Goal: Task Accomplishment & Management: Complete application form

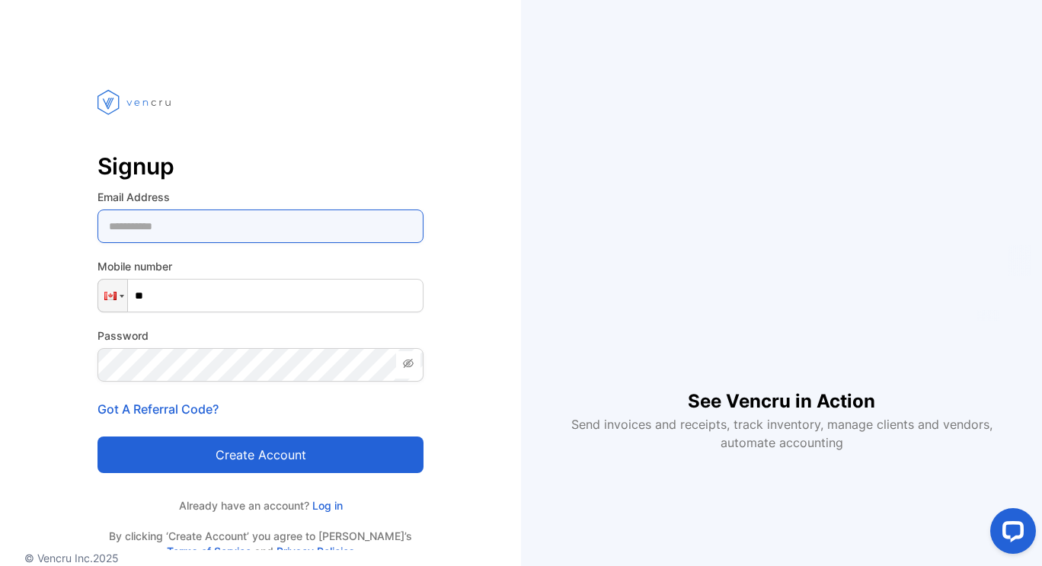
click at [255, 227] on Address-inputemail "email" at bounding box center [261, 227] width 326 height 34
type Address-inputemail "**********"
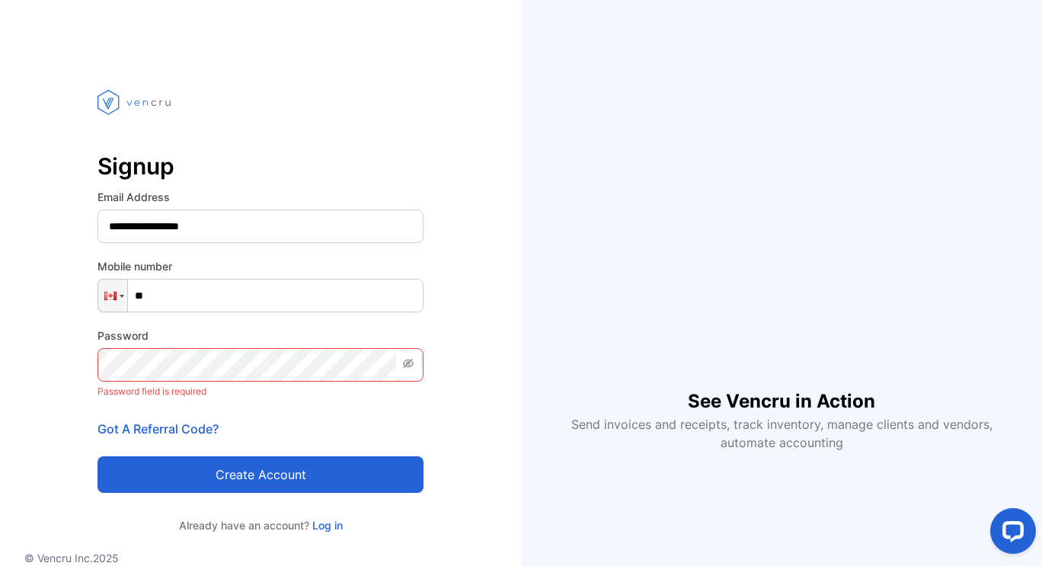
click at [213, 309] on input "**" at bounding box center [261, 296] width 326 height 34
type input "**"
click at [117, 301] on div at bounding box center [112, 296] width 29 height 32
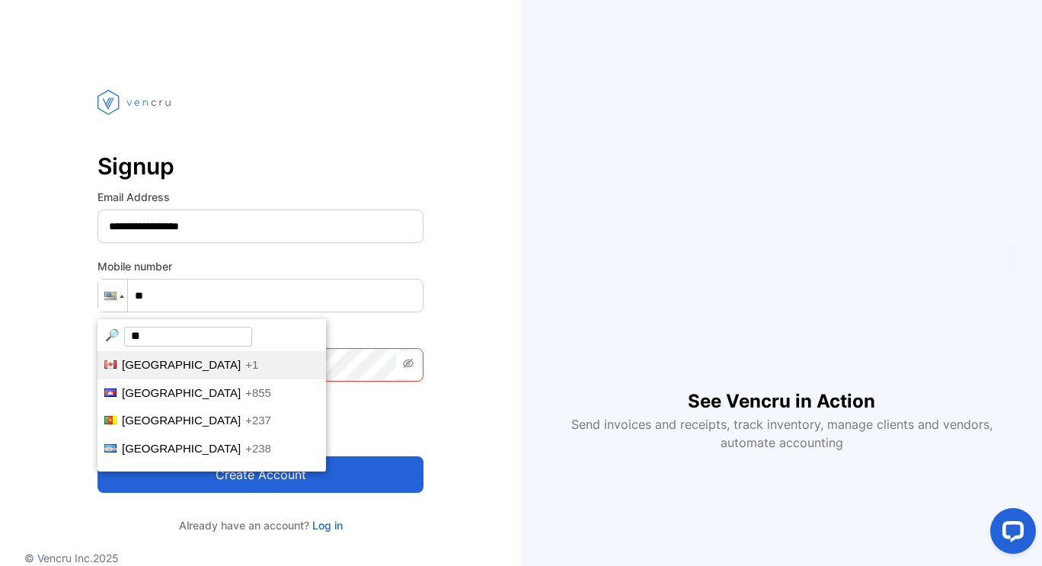
type input "**"
click at [150, 362] on span "[GEOGRAPHIC_DATA]" at bounding box center [181, 364] width 119 height 13
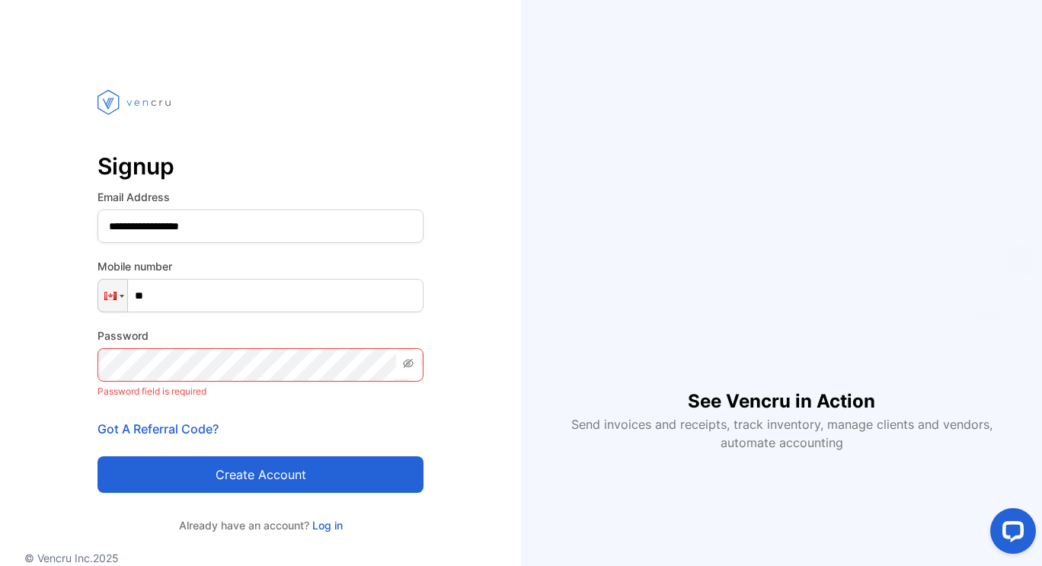
click at [180, 301] on input "**" at bounding box center [261, 296] width 326 height 34
type input "**********"
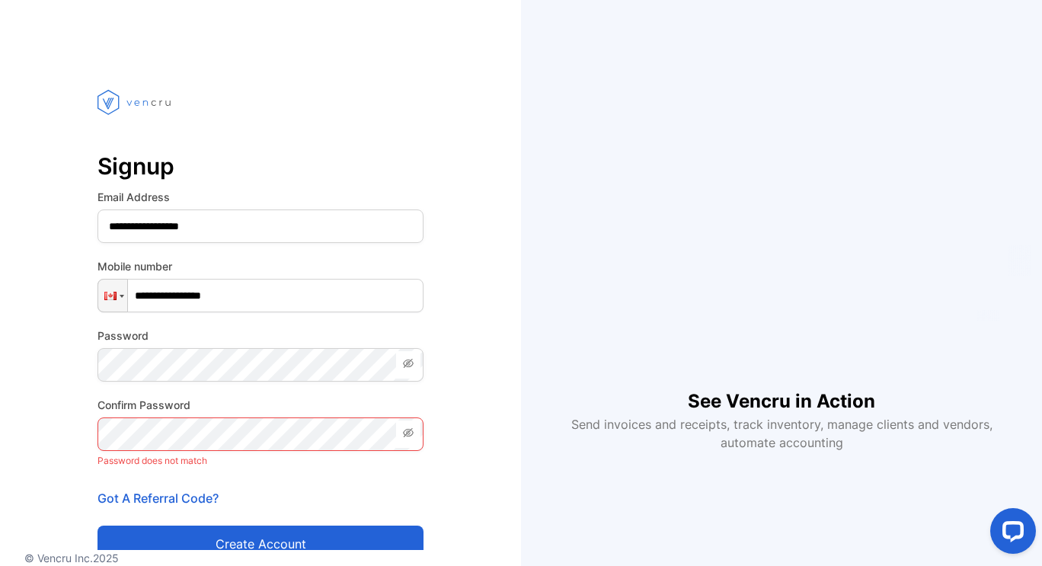
click at [424, 366] on div "**********" at bounding box center [260, 355] width 521 height 588
click at [414, 367] on icon at bounding box center [408, 363] width 12 height 12
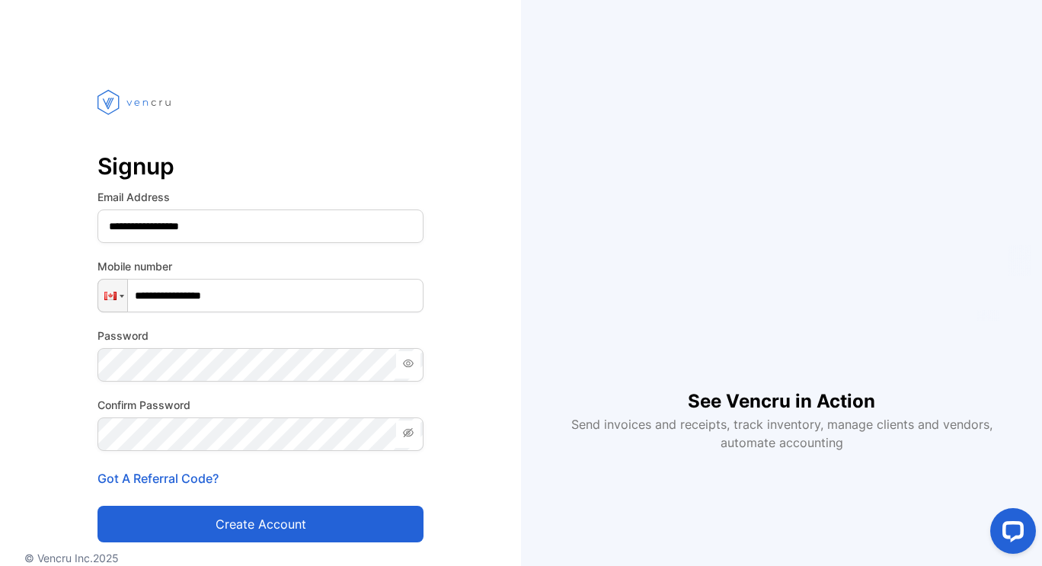
click at [248, 514] on button "Create account" at bounding box center [261, 524] width 326 height 37
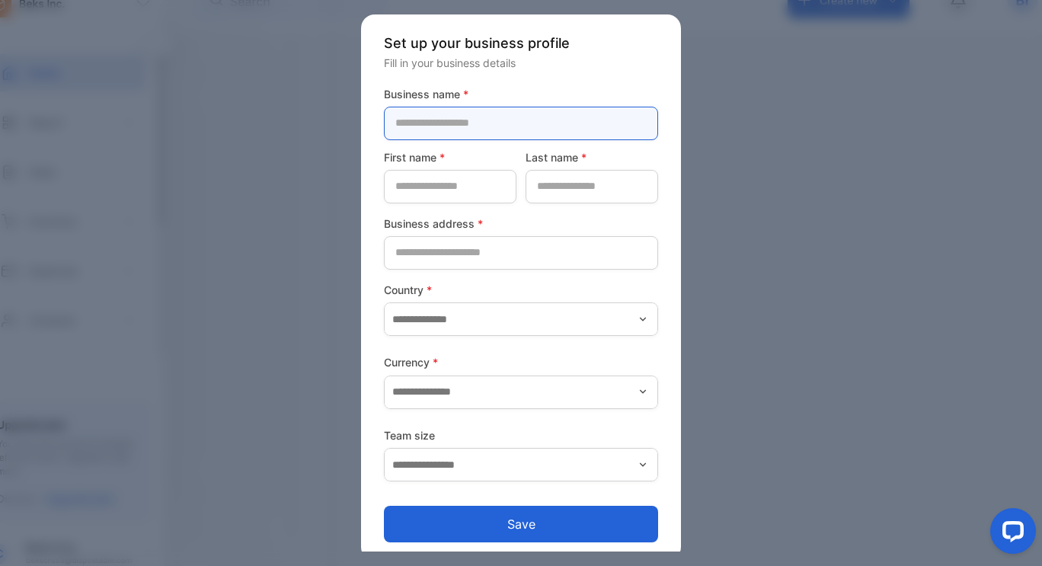
click at [560, 125] on name-inputcompanyname "text" at bounding box center [521, 124] width 274 height 34
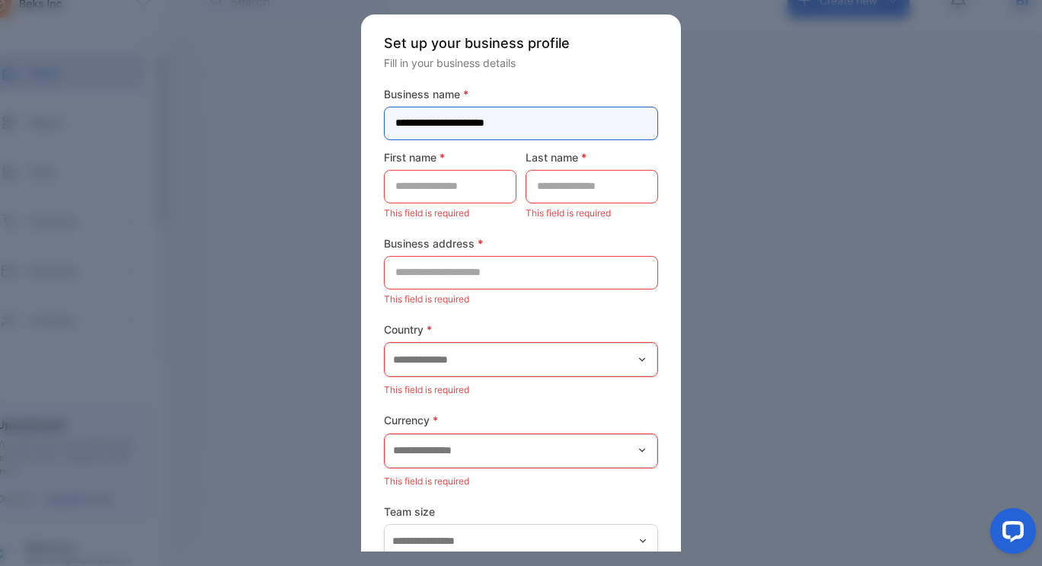
type name-inputcompanyname "**********"
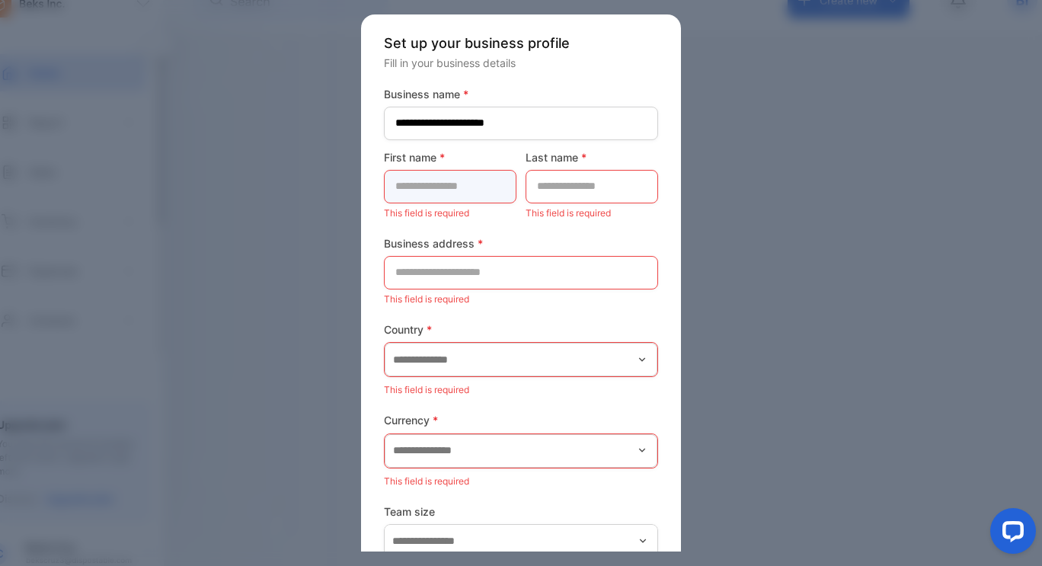
click at [458, 197] on name-inputfirstname "text" at bounding box center [450, 187] width 133 height 34
type name-inputfirstname "*****"
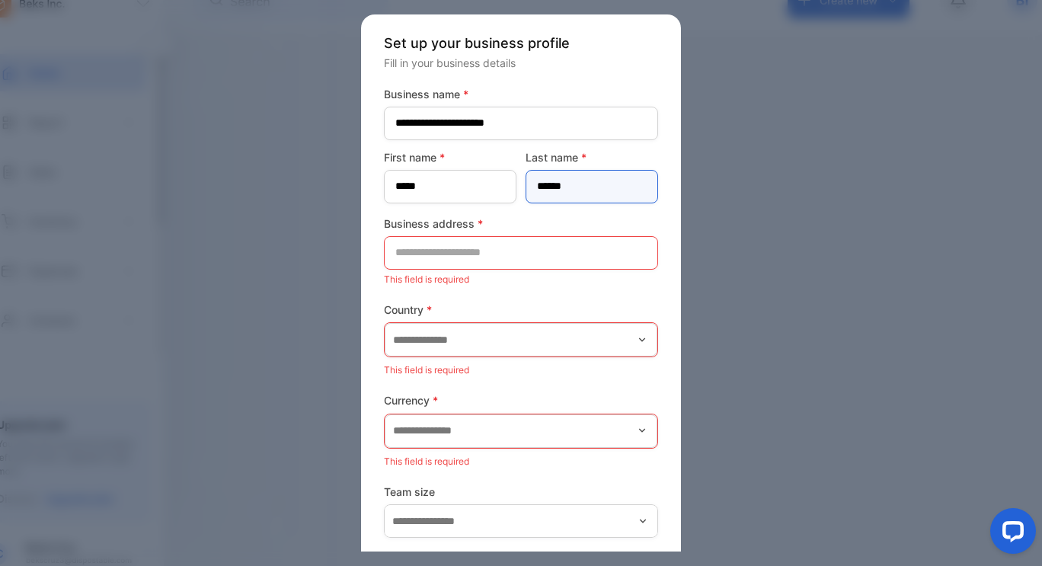
type name-inputlastname "******"
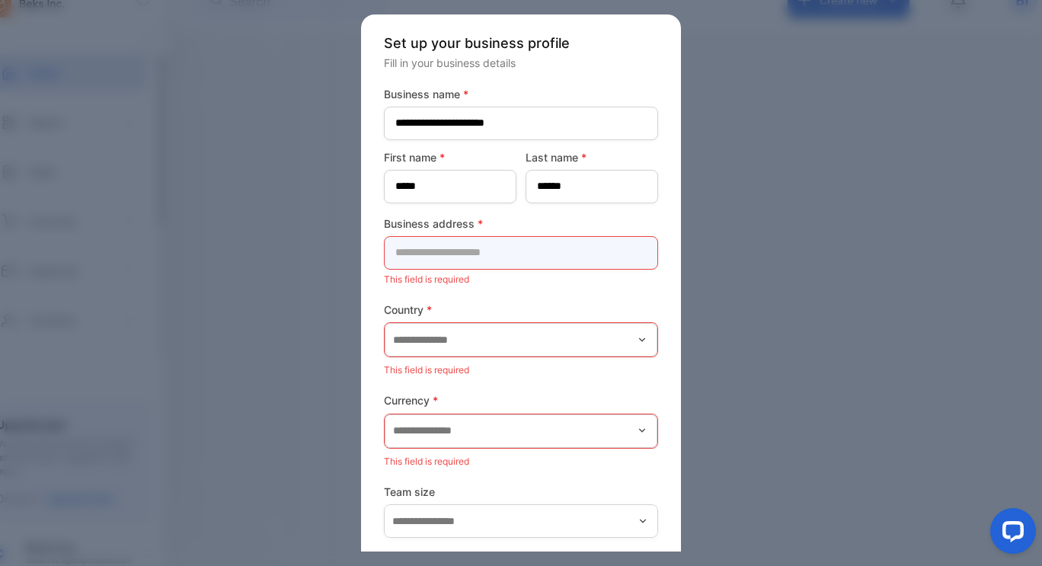
click at [449, 261] on address-inputaddress "text" at bounding box center [521, 253] width 274 height 34
click at [504, 253] on address-inputaddress "text" at bounding box center [521, 253] width 274 height 34
paste address-inputaddress "**********"
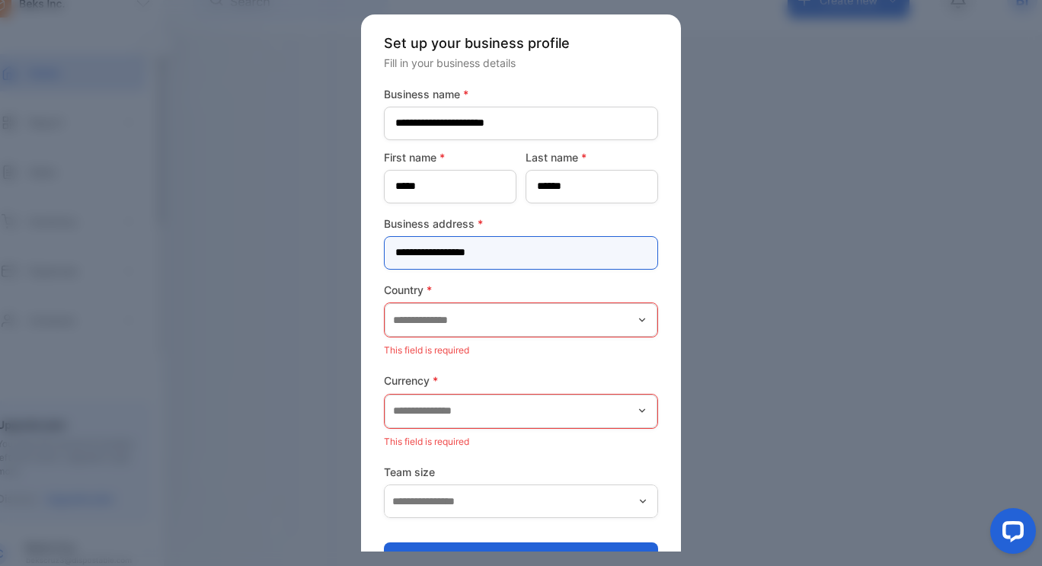
type address-inputaddress "**********"
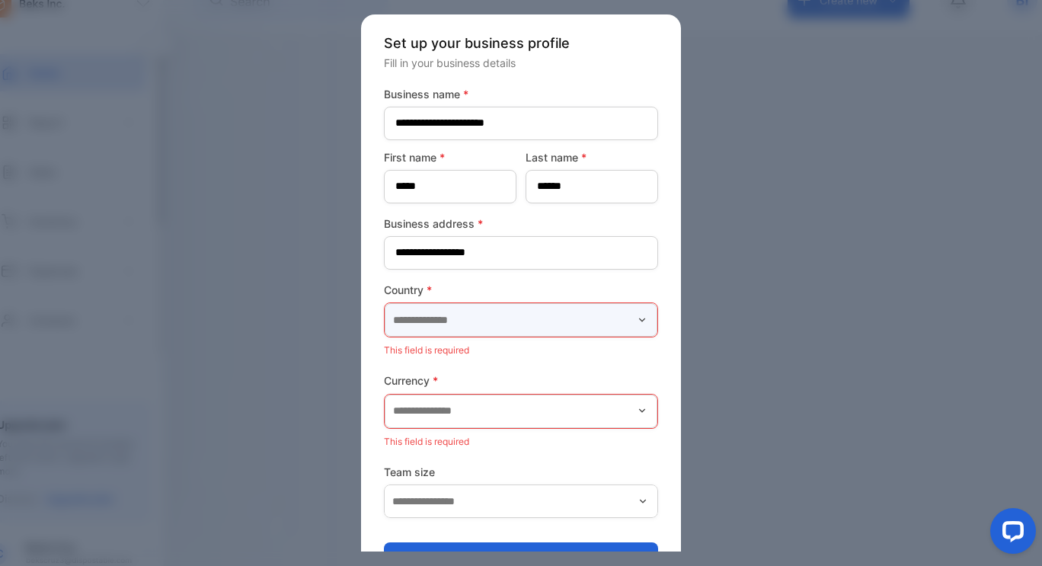
click at [562, 307] on input "text" at bounding box center [521, 320] width 273 height 34
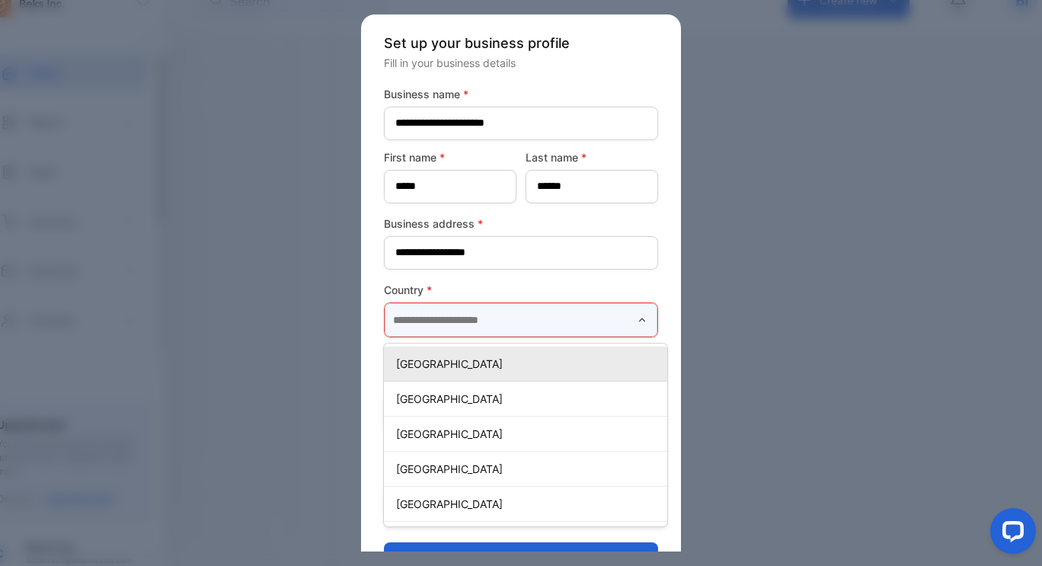
type input "******"
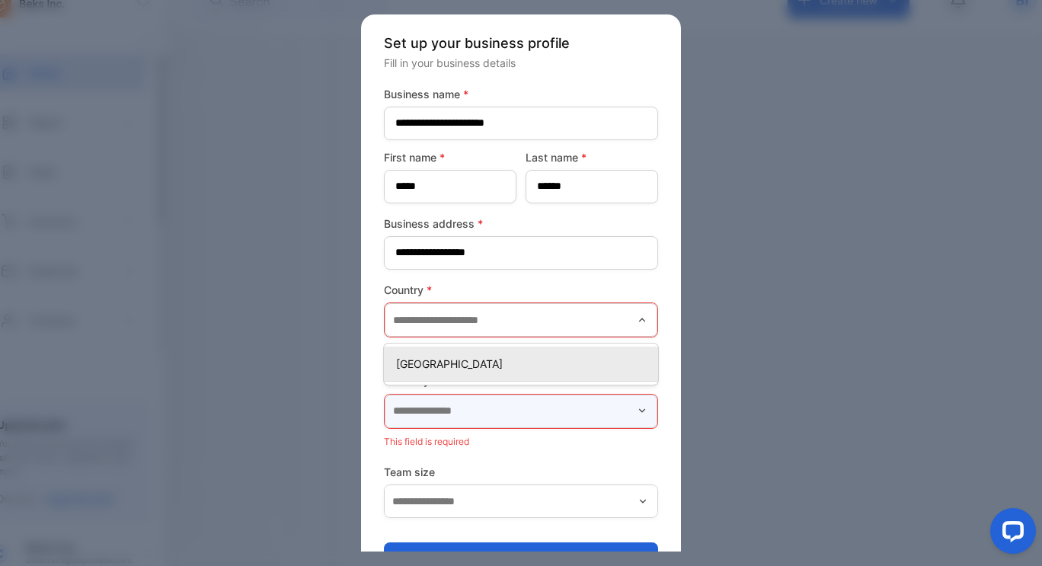
click at [529, 412] on input "text" at bounding box center [521, 412] width 273 height 34
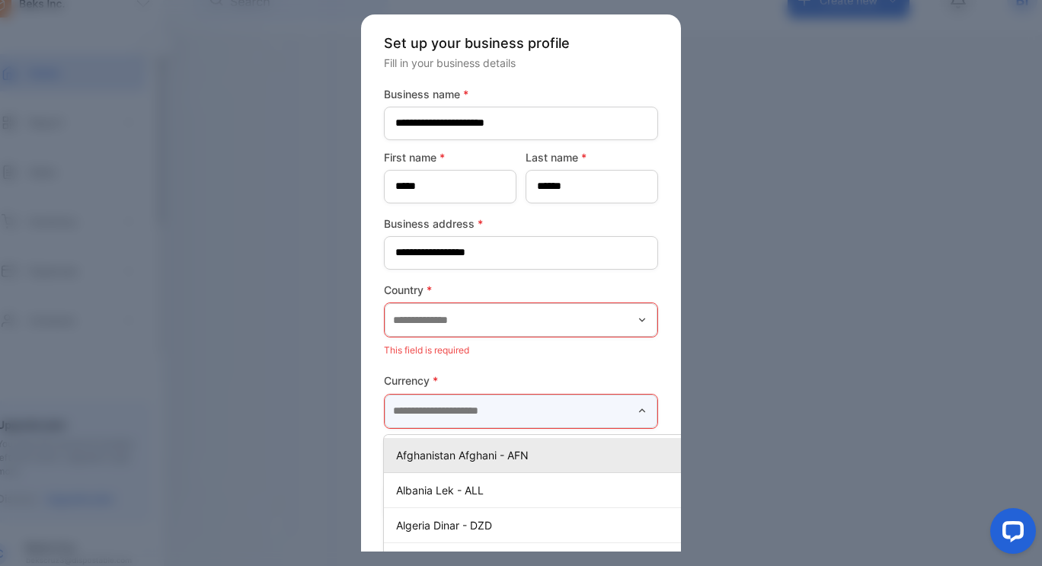
scroll to position [0, 23]
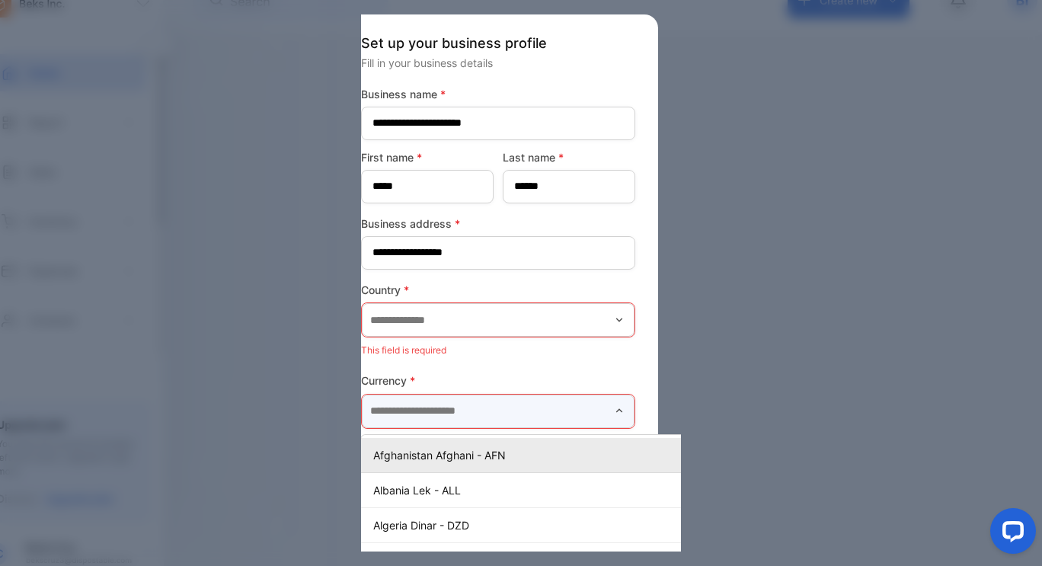
type input "*"
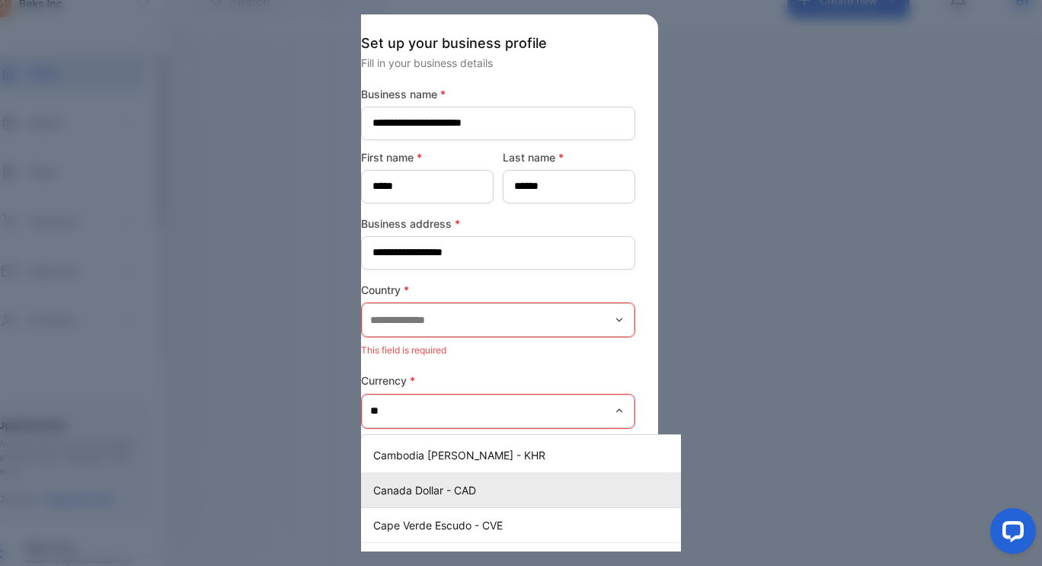
click at [470, 481] on div "Canada Dollar - CAD" at bounding box center [530, 490] width 338 height 22
type input "**********"
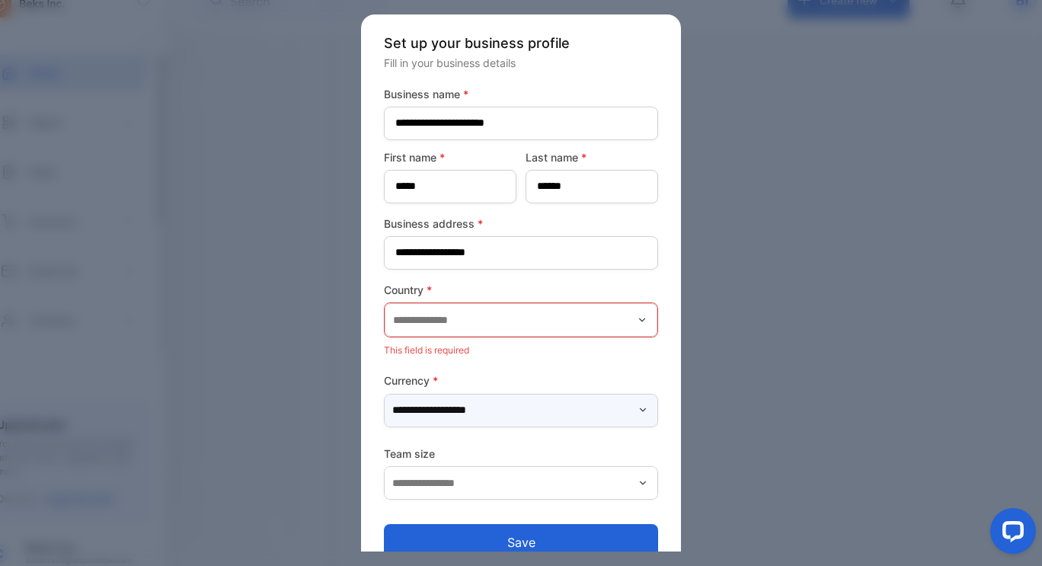
scroll to position [27, 0]
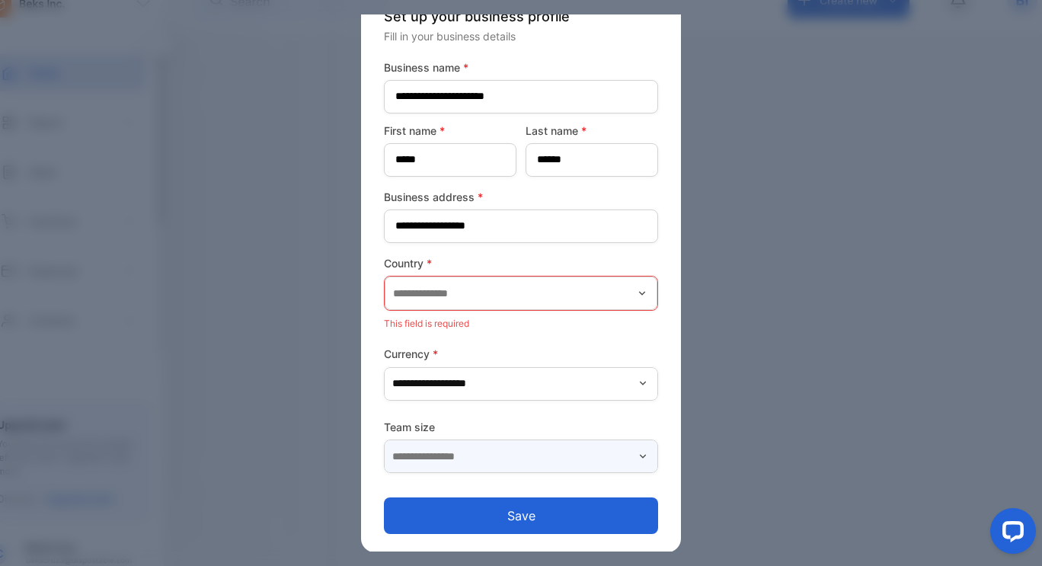
click at [620, 453] on input "text" at bounding box center [521, 457] width 274 height 34
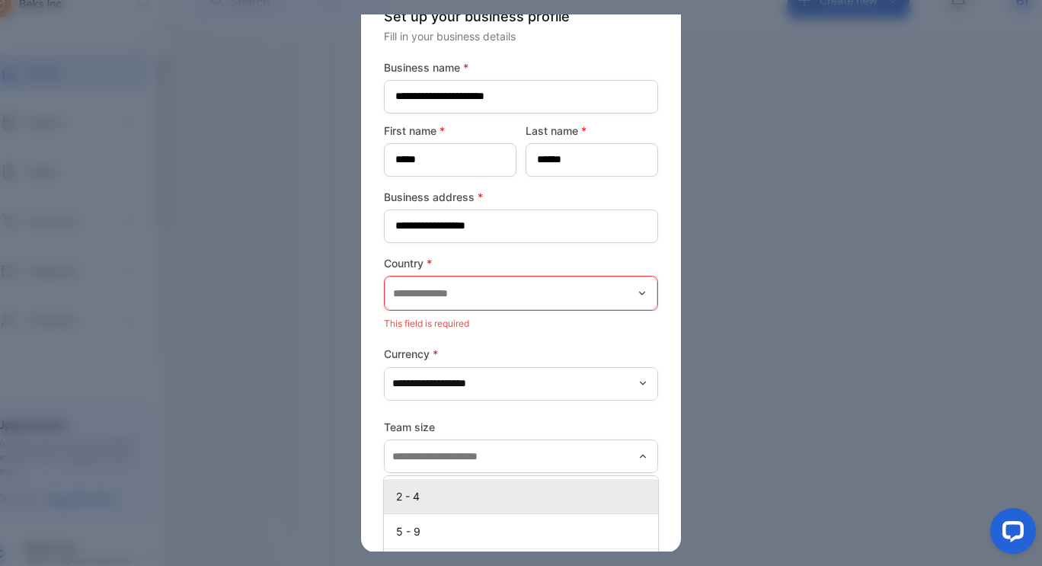
click at [584, 495] on p "2 - 4" at bounding box center [524, 496] width 256 height 16
type input "*****"
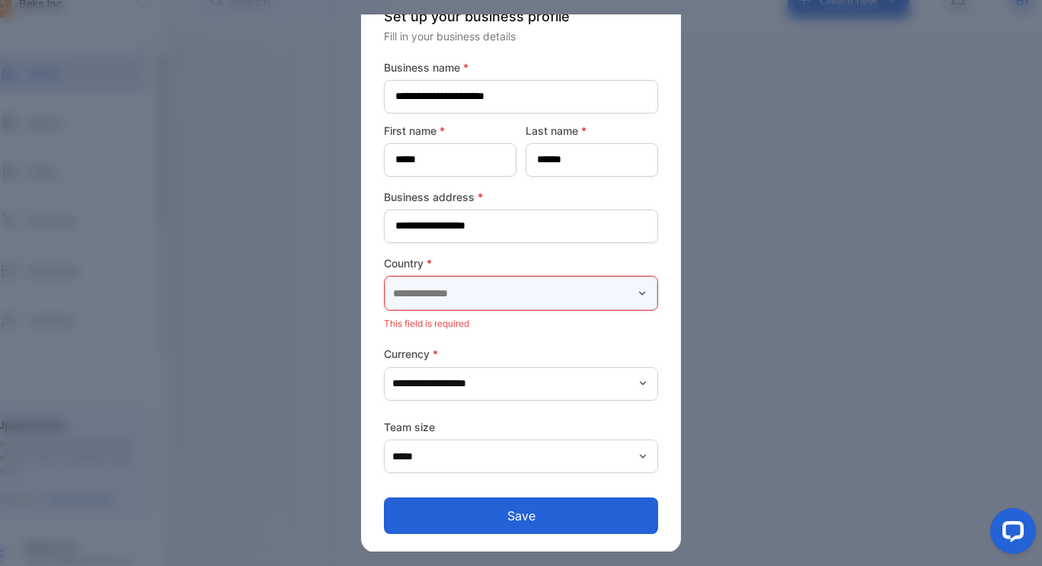
click at [542, 299] on input "text" at bounding box center [521, 294] width 273 height 34
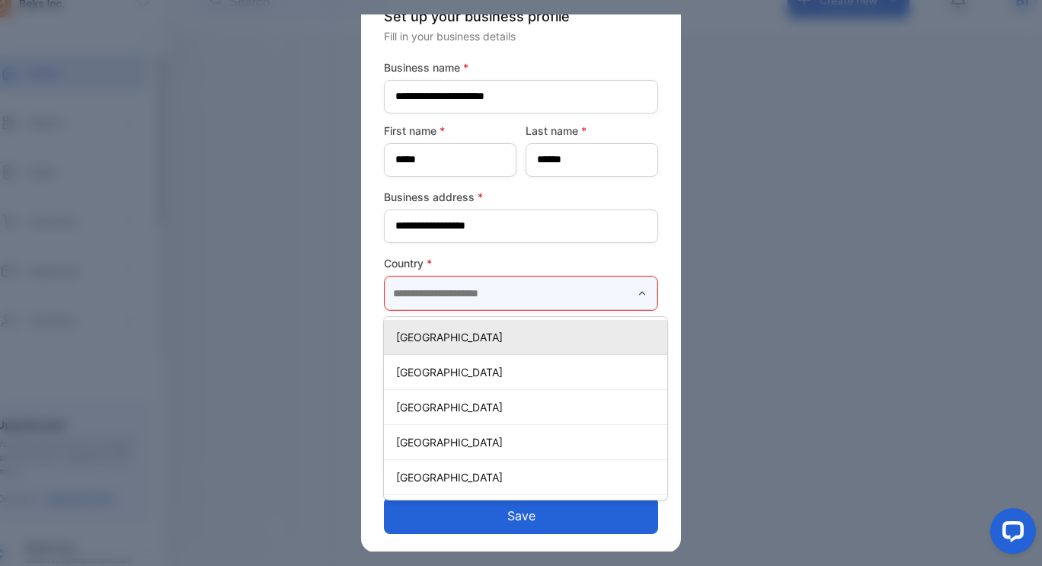
type input "******"
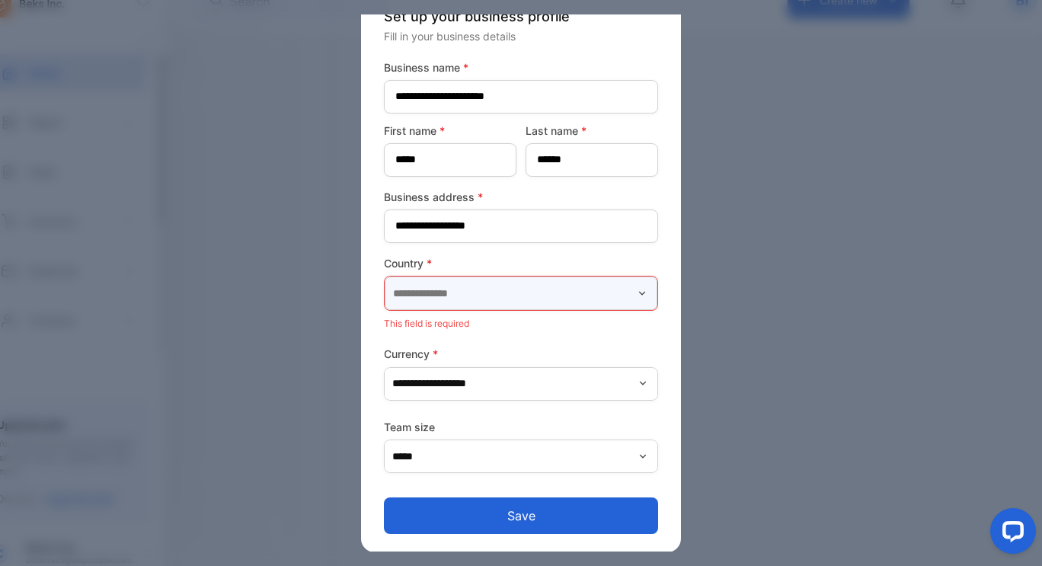
click at [570, 298] on input "text" at bounding box center [521, 294] width 273 height 34
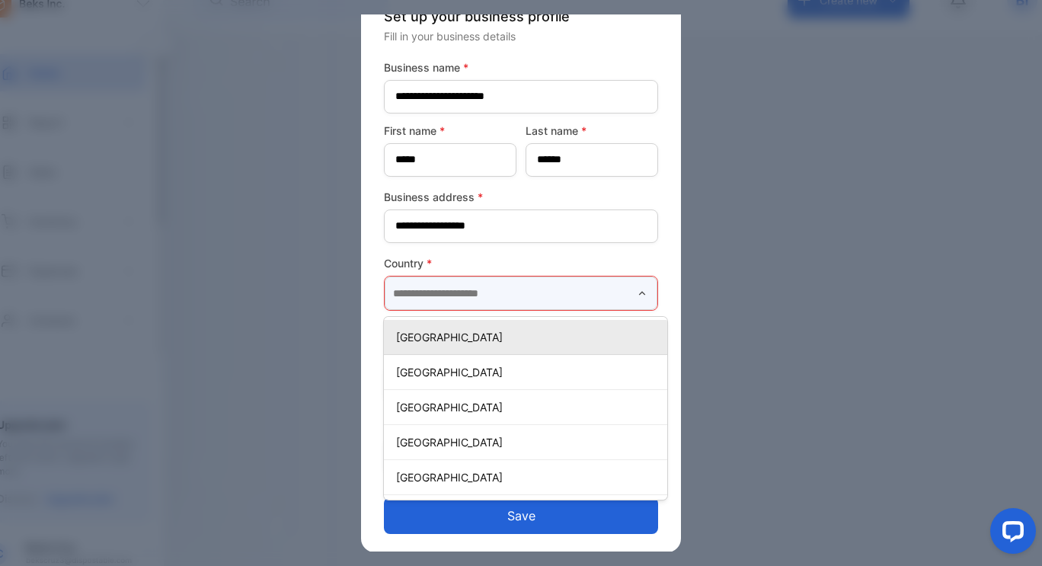
type input "******"
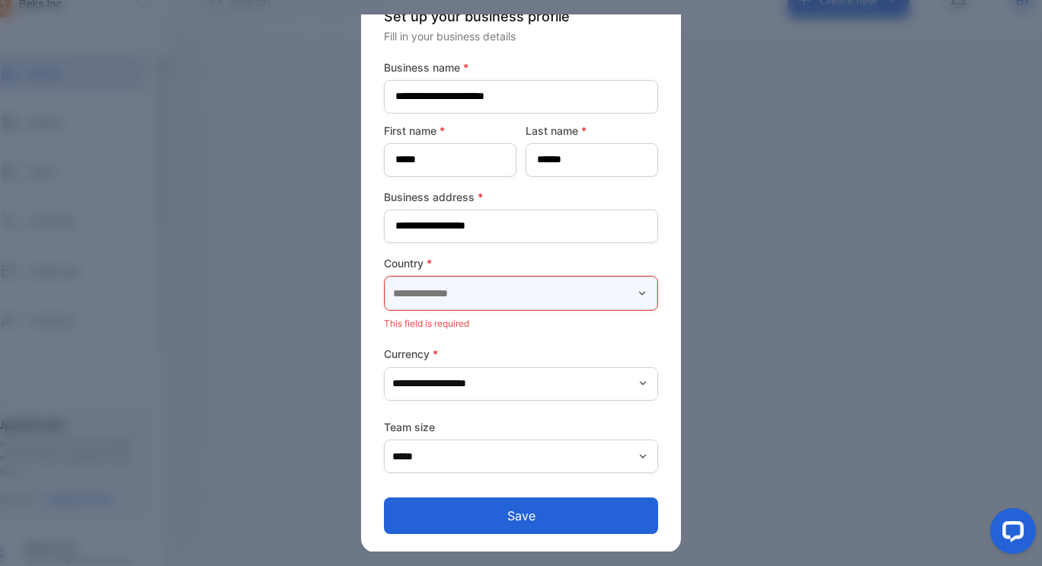
click at [522, 303] on input "text" at bounding box center [521, 294] width 273 height 34
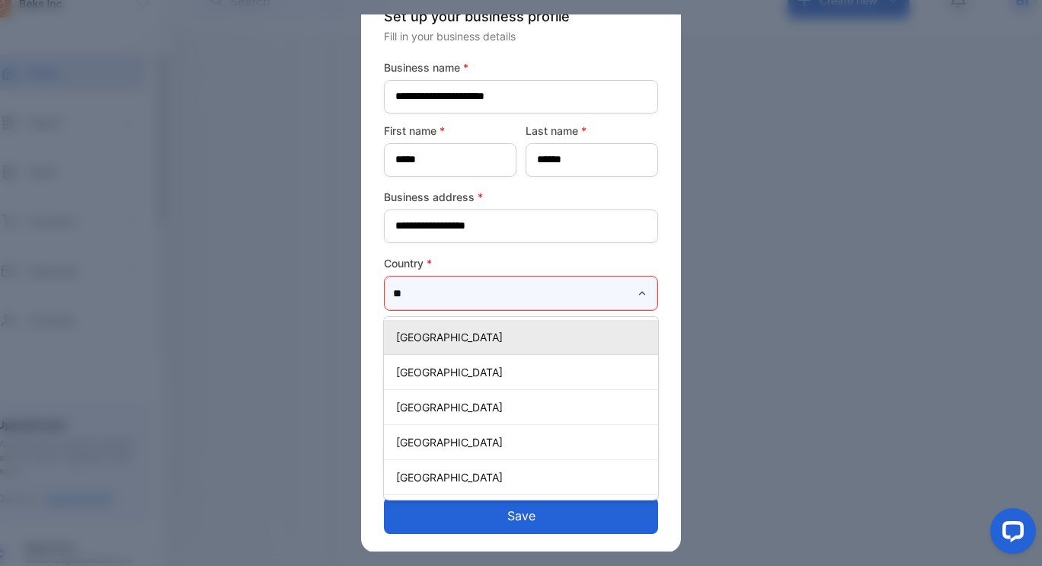
type input "*"
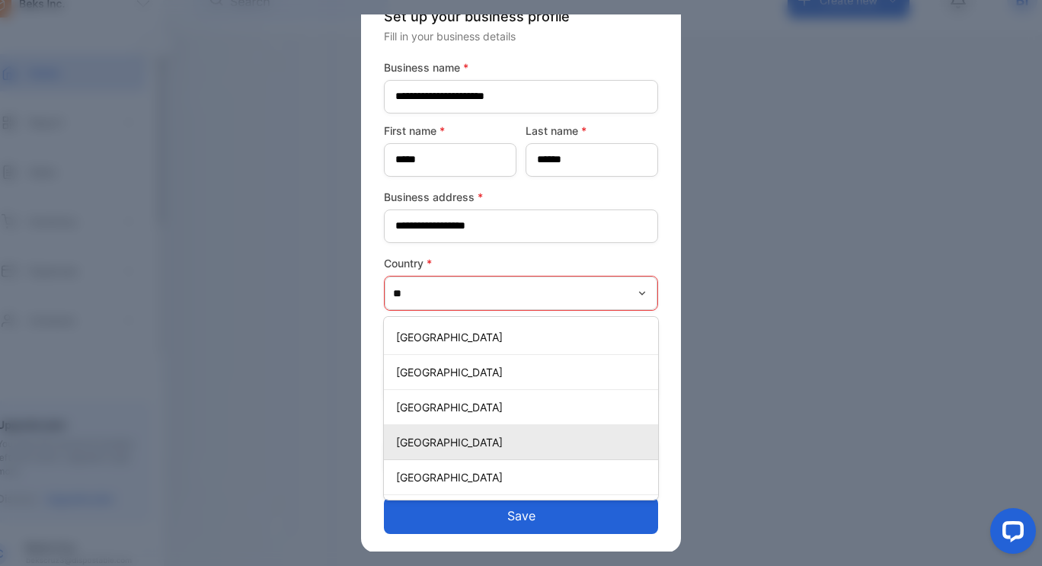
click at [419, 435] on p "[GEOGRAPHIC_DATA]" at bounding box center [524, 442] width 256 height 16
type input "******"
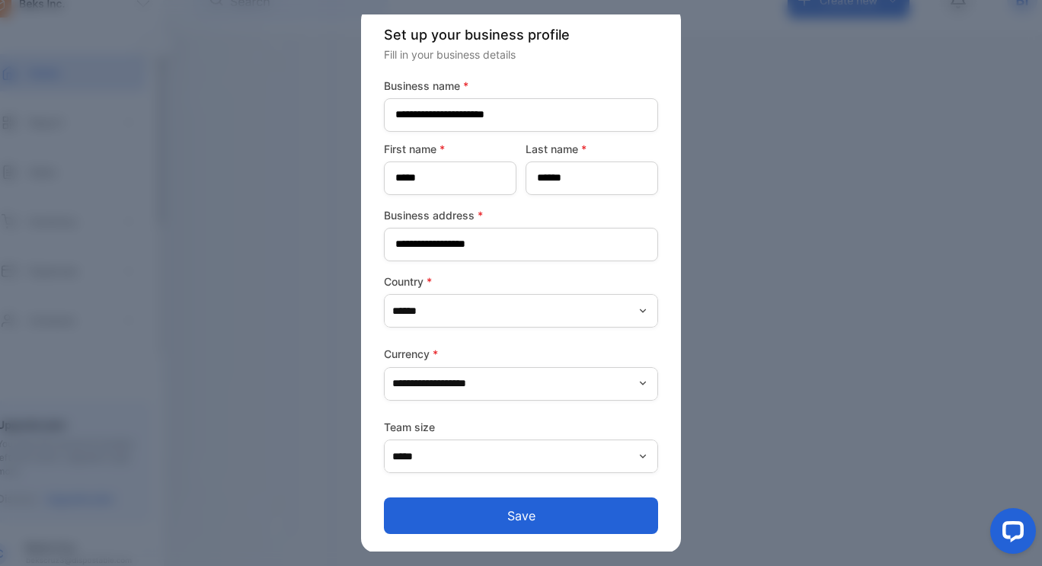
click at [507, 529] on button "Save" at bounding box center [521, 516] width 274 height 37
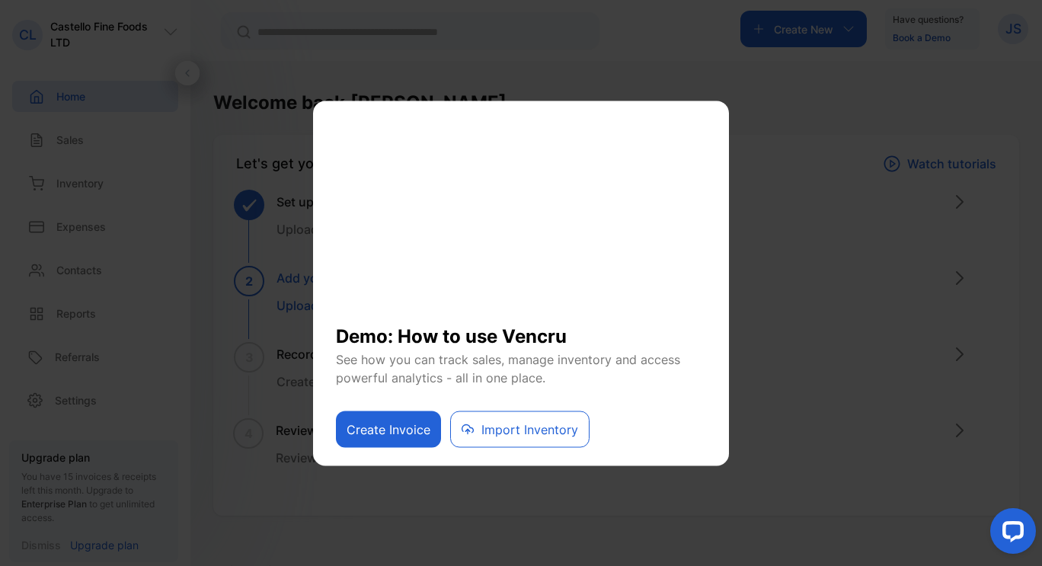
click at [485, 437] on button "Import Inventory" at bounding box center [519, 429] width 139 height 37
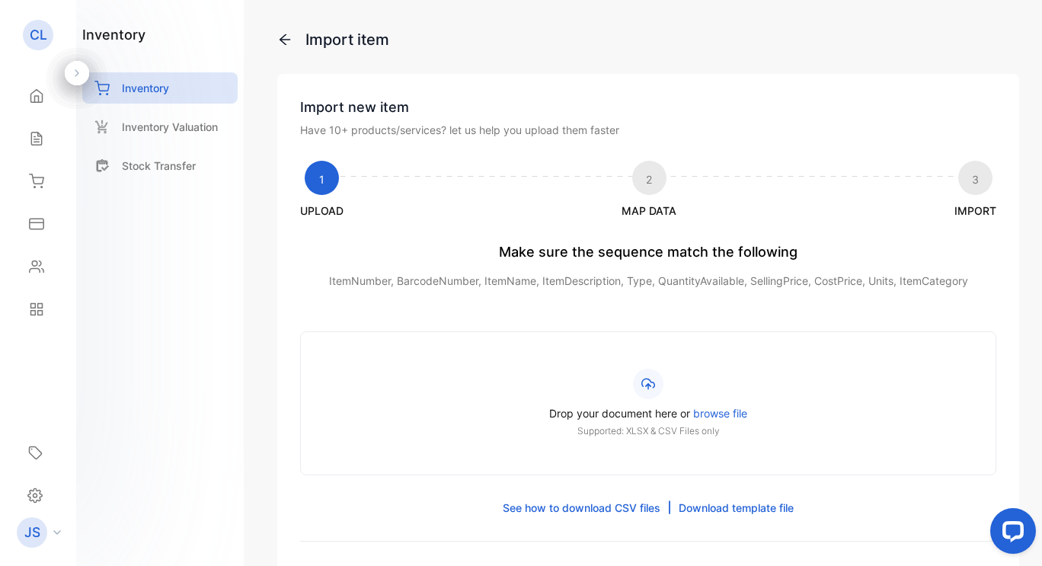
click at [702, 411] on span "browse file" at bounding box center [720, 413] width 54 height 13
click at [0, 0] on input "Drop your document here or browse file Supported: XLSX & CSV Files only" at bounding box center [0, 0] width 0 height 0
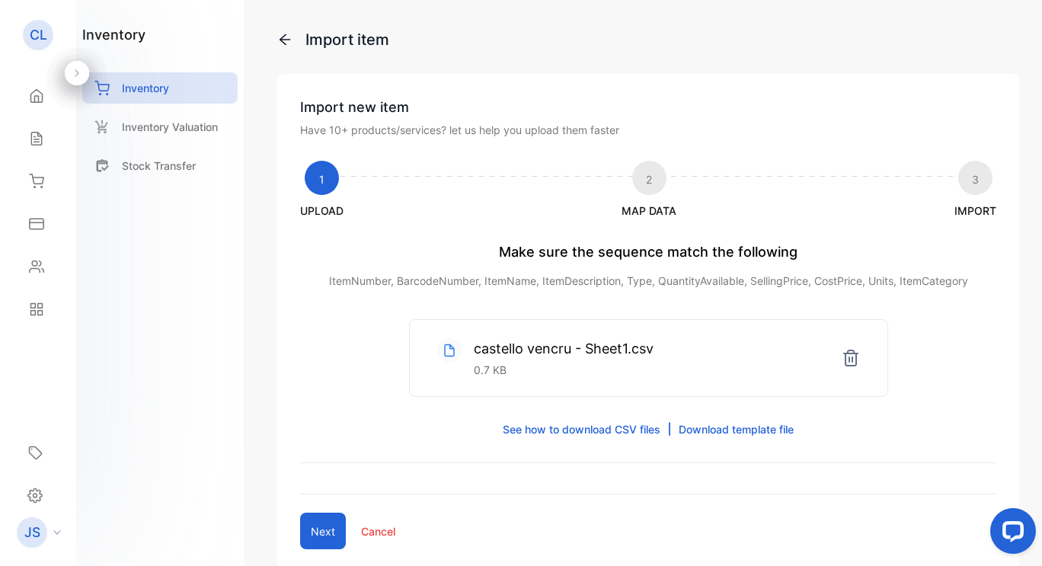
click at [331, 535] on button "Next" at bounding box center [323, 531] width 46 height 37
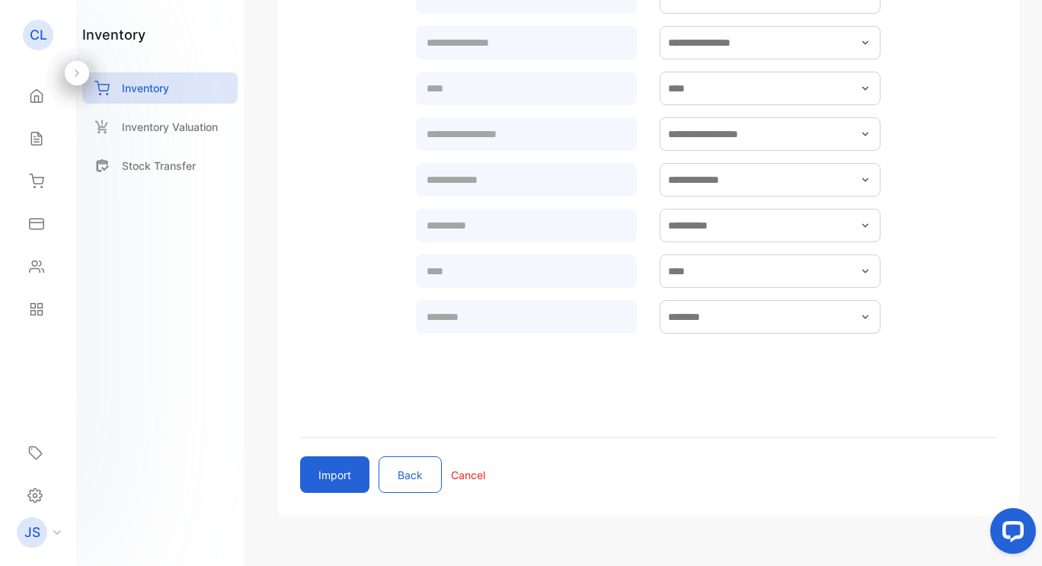
scroll to position [472, 0]
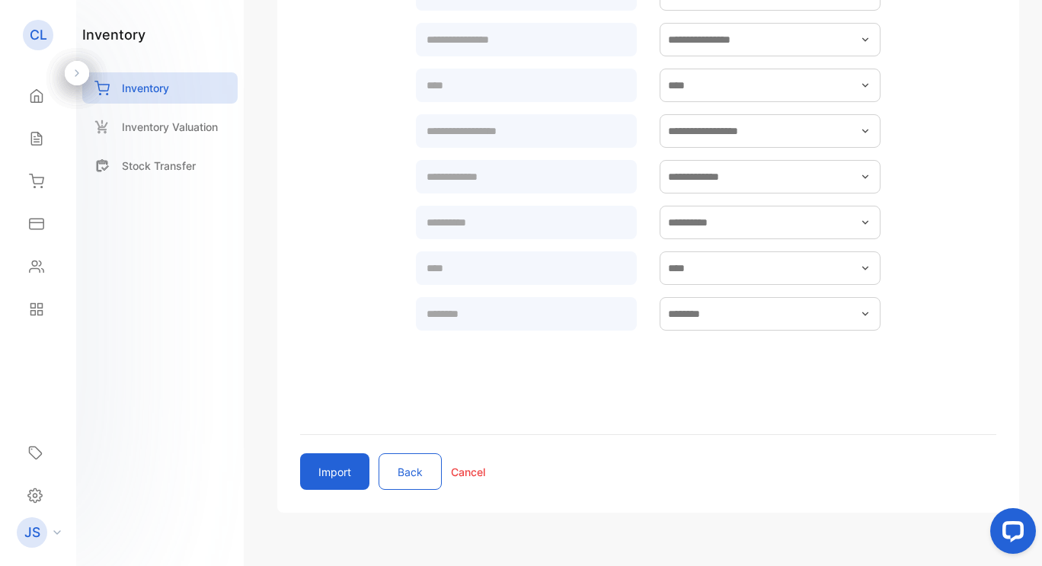
click at [354, 463] on button "Import" at bounding box center [334, 471] width 69 height 37
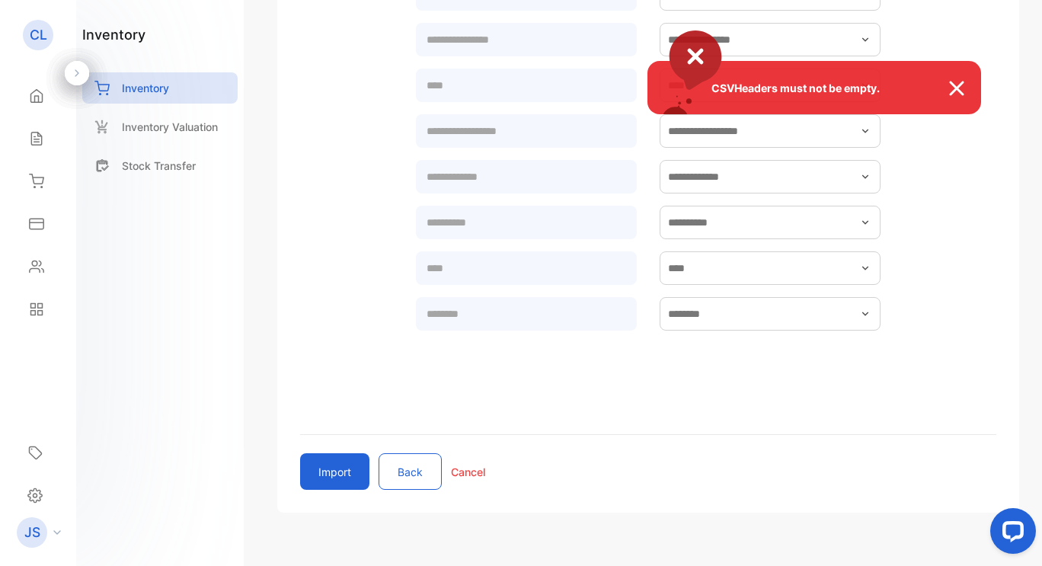
click at [969, 72] on div "CSVHeaders must not be empty." at bounding box center [815, 87] width 334 height 53
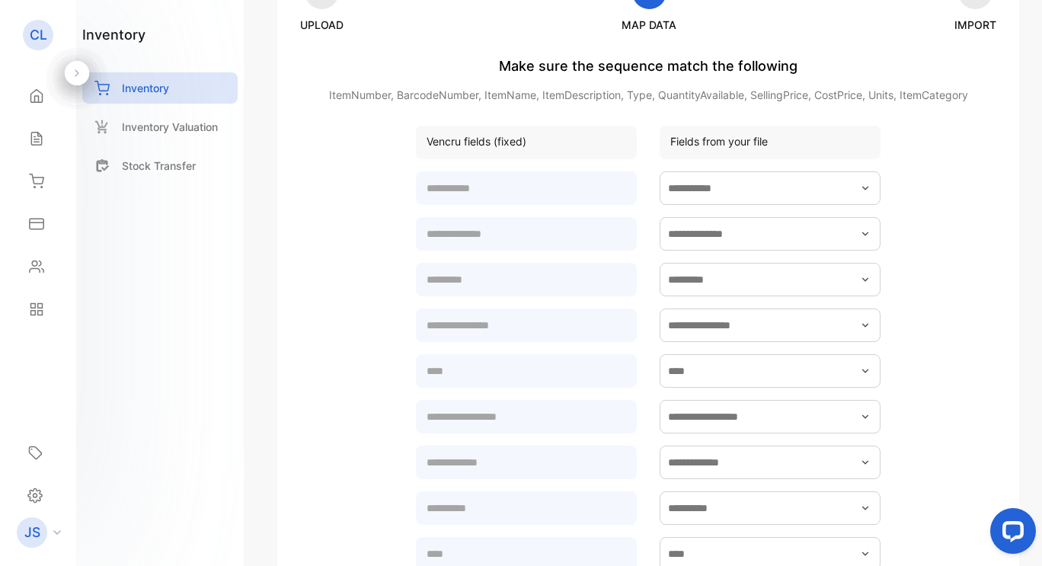
scroll to position [187, 0]
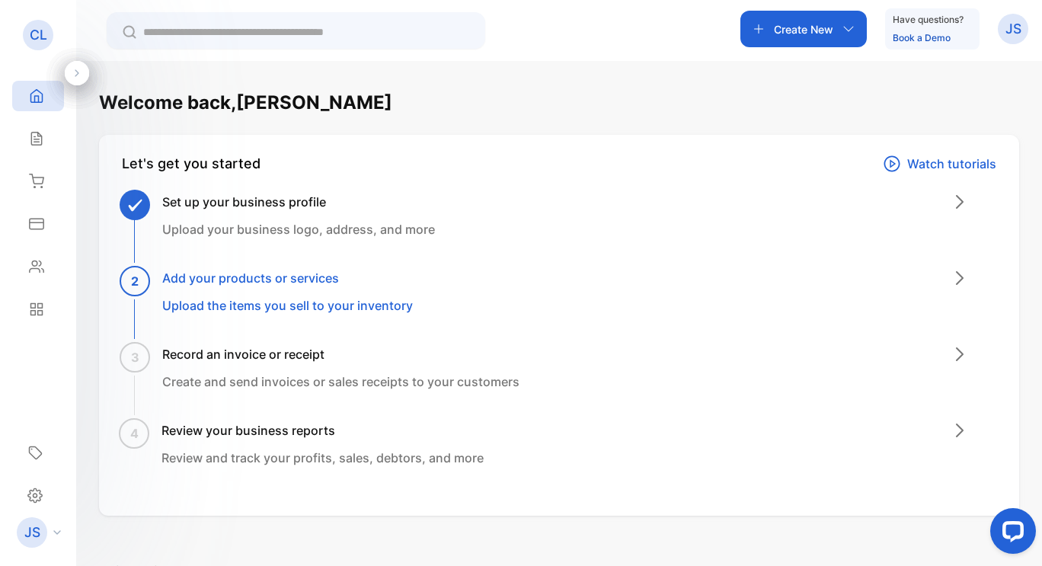
click at [154, 203] on div "Set up your business profile Upload your business logo, address, and more" at bounding box center [565, 231] width 863 height 76
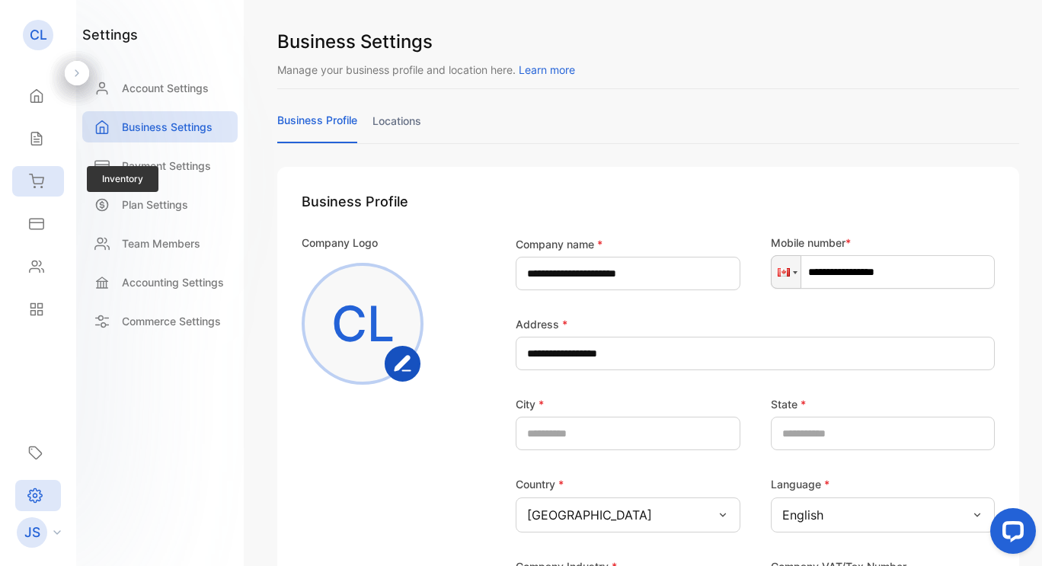
click at [31, 171] on div "Inventory" at bounding box center [38, 181] width 52 height 30
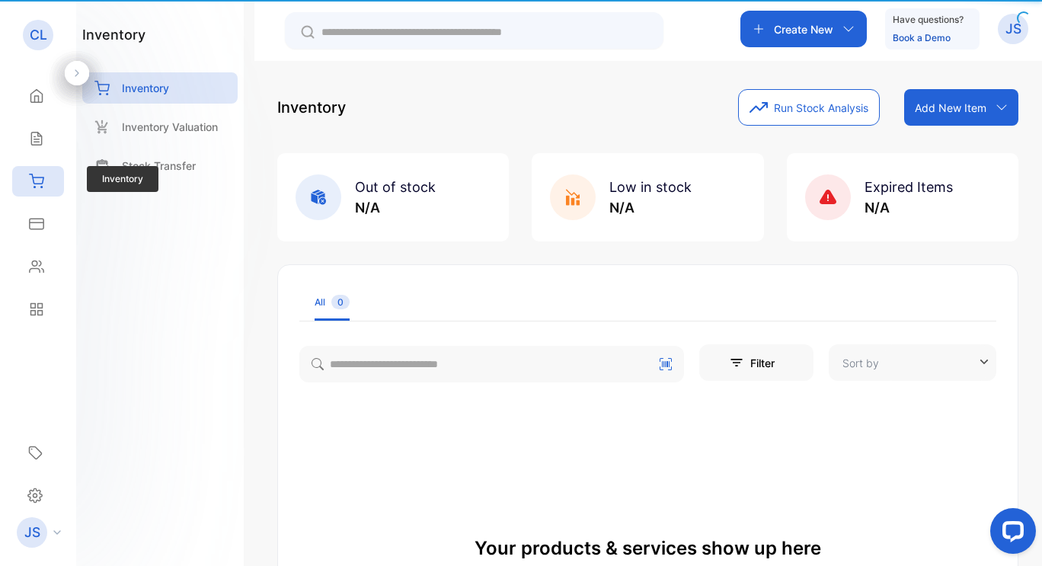
type input "**********"
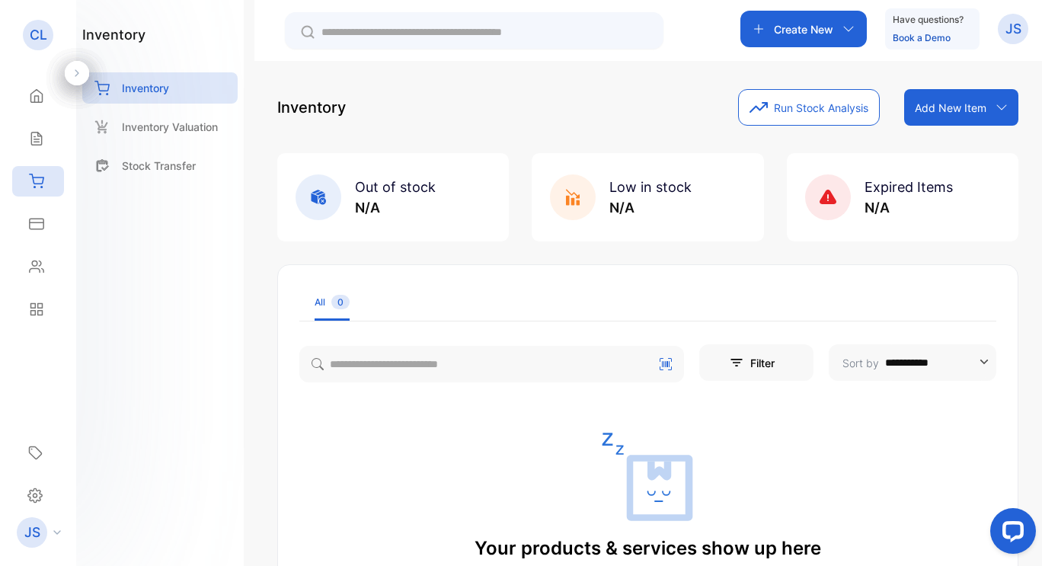
click at [800, 44] on div "Create New" at bounding box center [804, 29] width 126 height 37
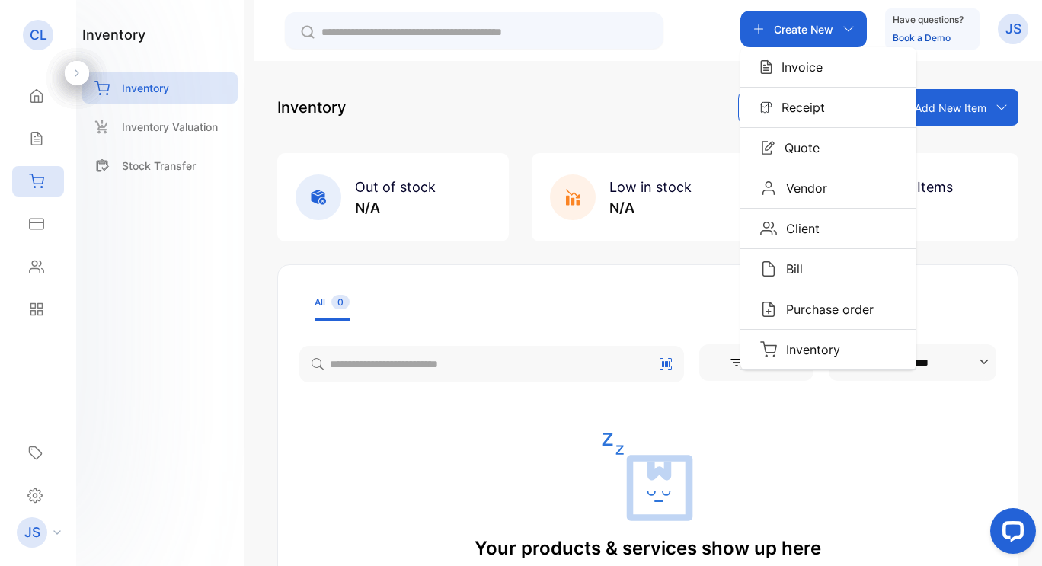
click at [633, 81] on div "**********" at bounding box center [649, 344] width 788 height 566
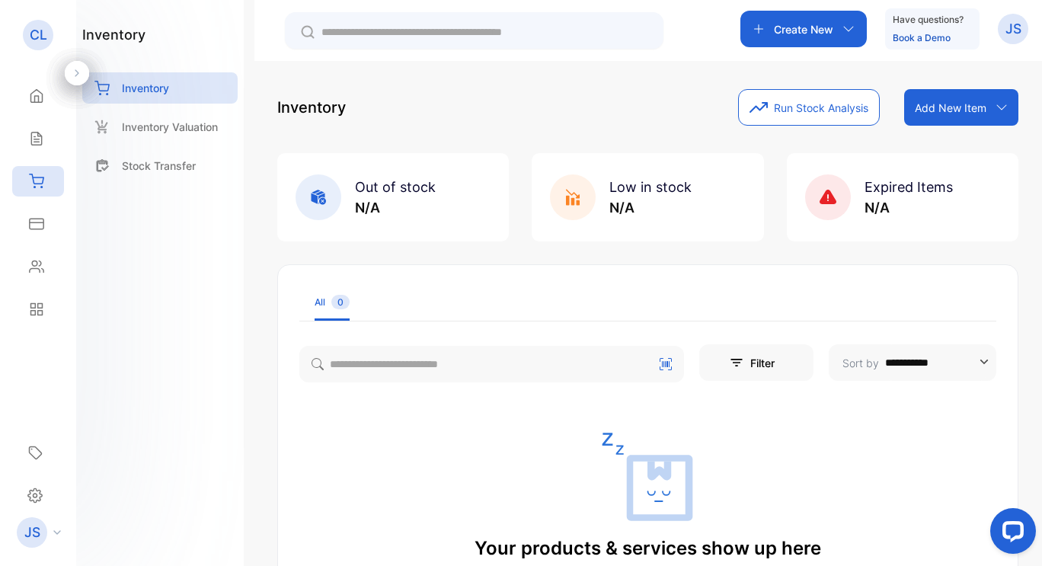
click at [40, 28] on p "CL" at bounding box center [39, 35] width 18 height 20
click at [139, 84] on p "Inventory" at bounding box center [145, 88] width 47 height 16
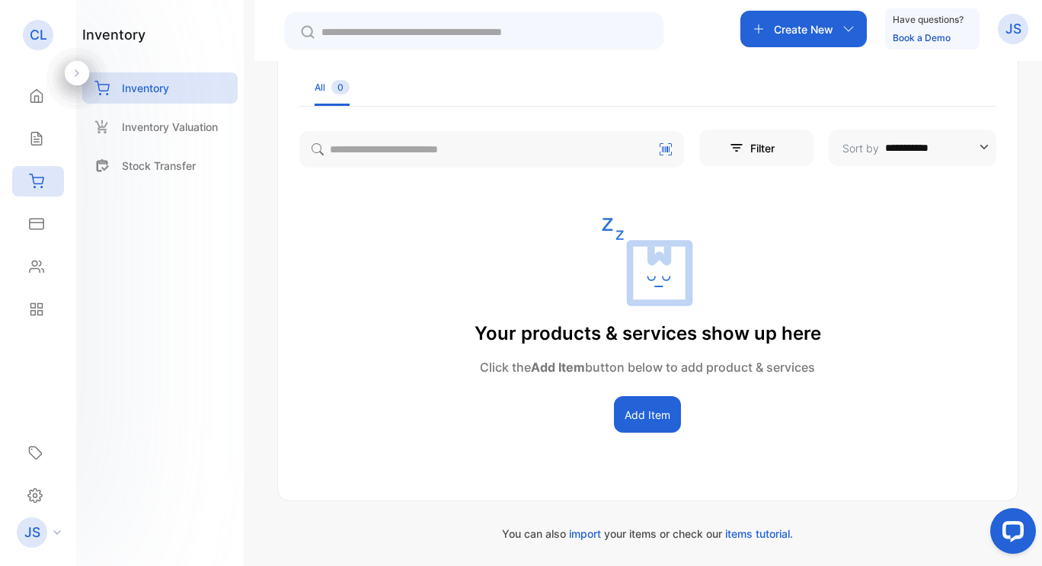
scroll to position [212, 0]
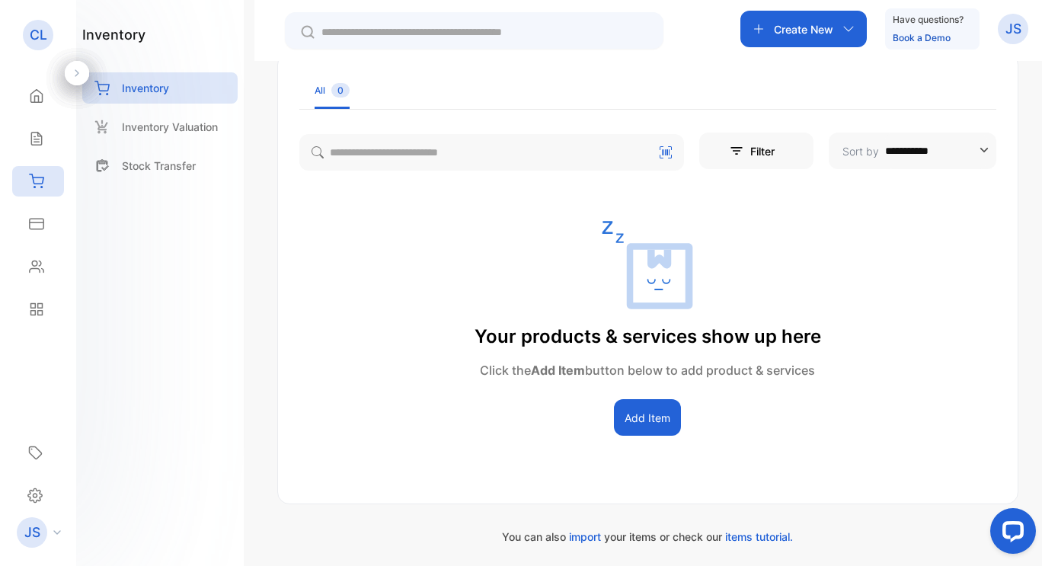
click at [657, 431] on button "Add Item" at bounding box center [647, 417] width 67 height 37
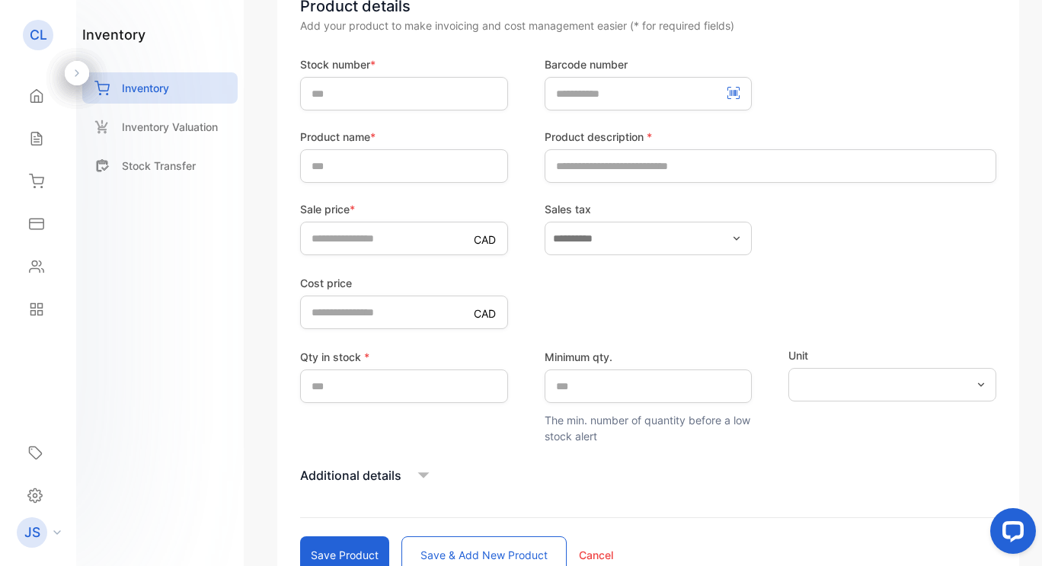
click at [586, 545] on form "Stock number * Barcode number Product name * Product description * Sale price *…" at bounding box center [648, 314] width 696 height 517
drag, startPoint x: 586, startPoint y: 549, endPoint x: 88, endPoint y: 306, distance: 553.8
click at [88, 306] on div "inventory Inventory Inventory Valuation Stock Transfer" at bounding box center [160, 283] width 168 height 566
click at [42, 30] on p "CL" at bounding box center [39, 35] width 18 height 20
click at [131, 95] on p "Inventory" at bounding box center [145, 88] width 47 height 16
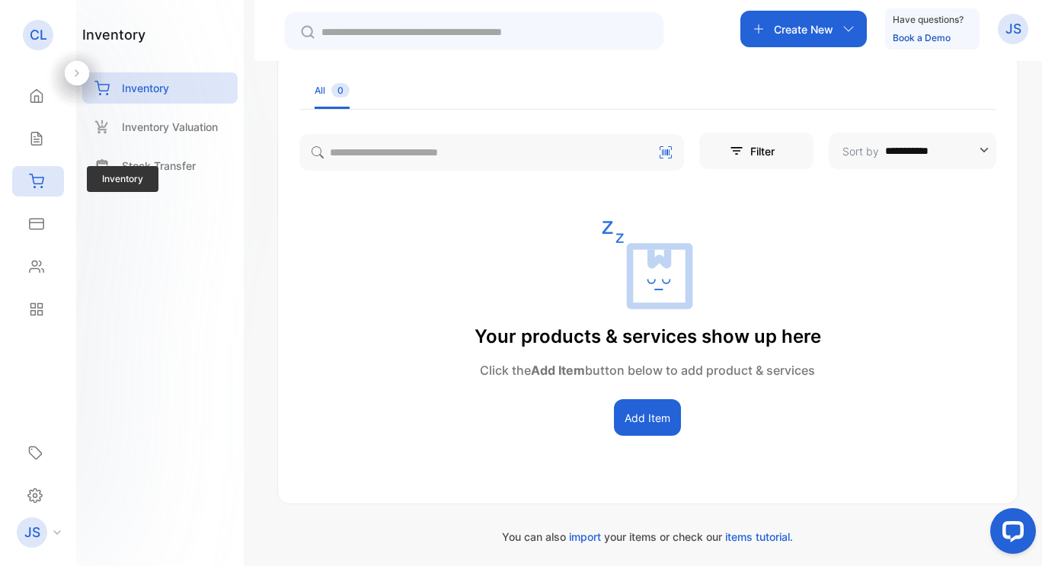
click at [36, 183] on icon at bounding box center [36, 181] width 15 height 15
click at [908, 20] on p "Have questions?" at bounding box center [928, 19] width 71 height 15
click at [917, 40] on link "Book a Demo" at bounding box center [922, 37] width 58 height 11
click at [357, 29] on input "text" at bounding box center [485, 32] width 327 height 16
click at [50, 91] on div "Home" at bounding box center [38, 96] width 52 height 30
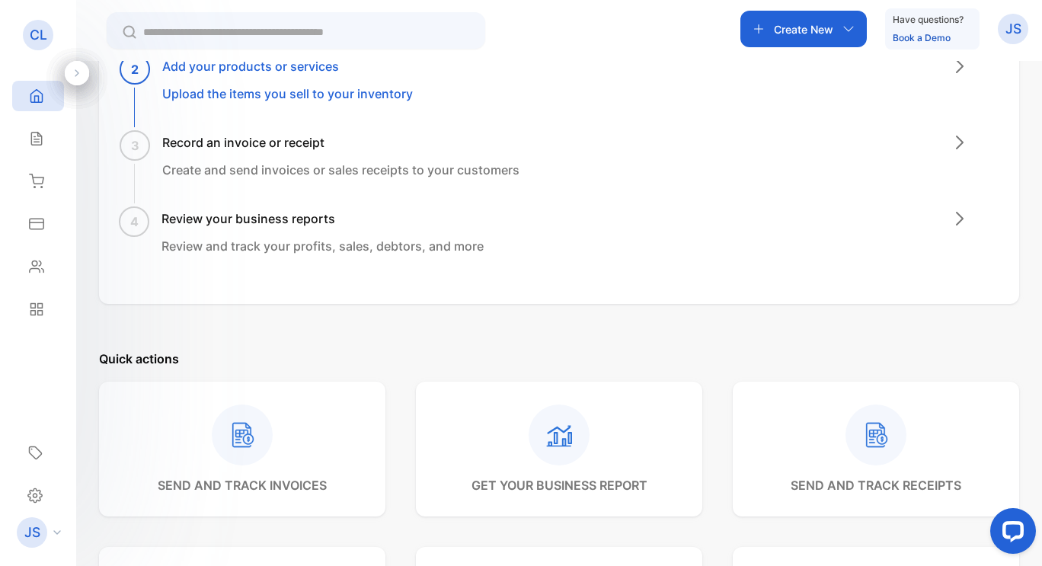
click at [287, 94] on p "Upload the items you sell to your inventory" at bounding box center [287, 94] width 251 height 18
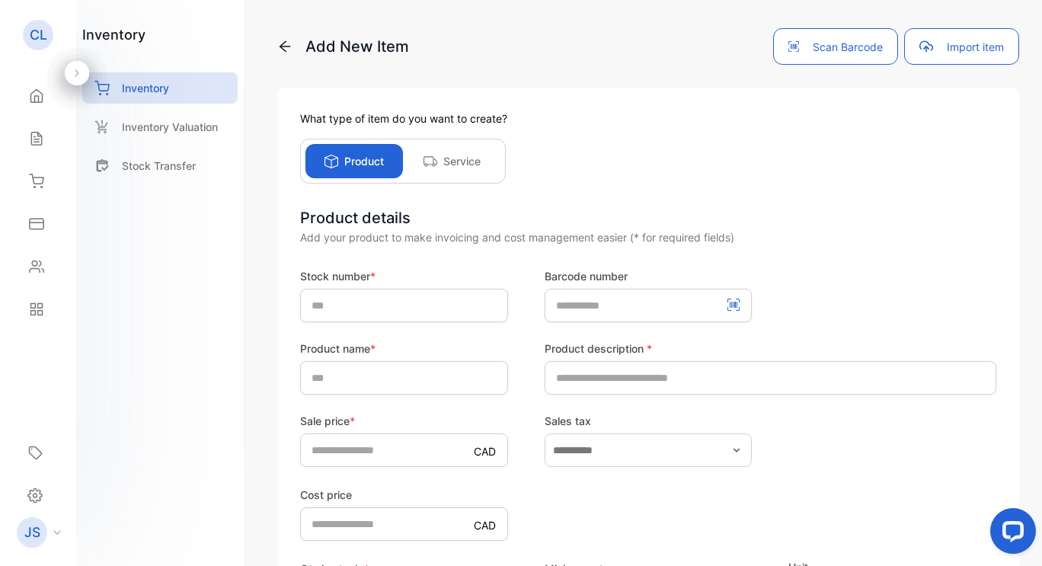
click at [301, 54] on p "Add New Item" at bounding box center [343, 46] width 132 height 23
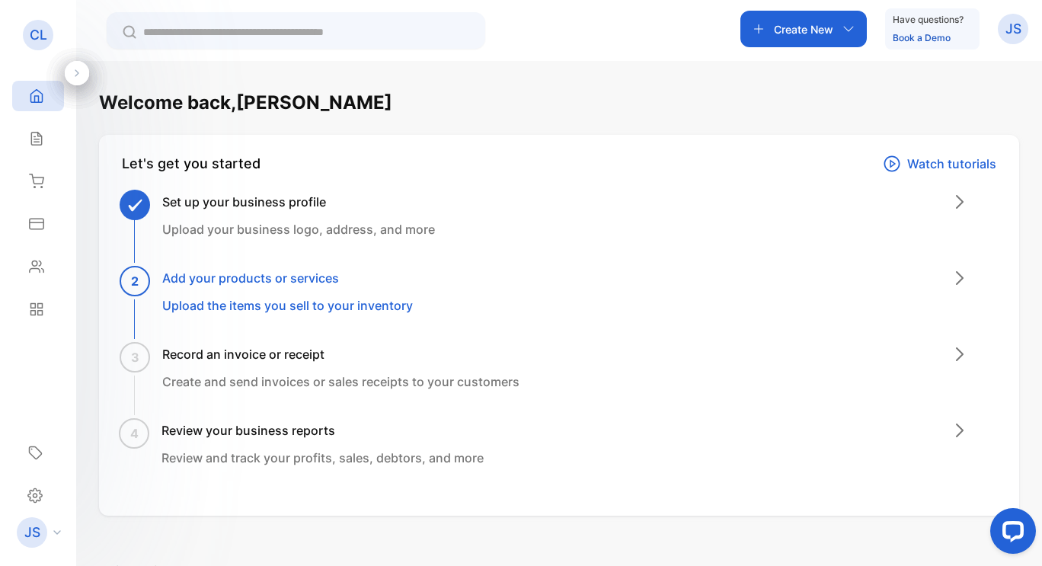
click at [954, 199] on icon at bounding box center [960, 202] width 18 height 18
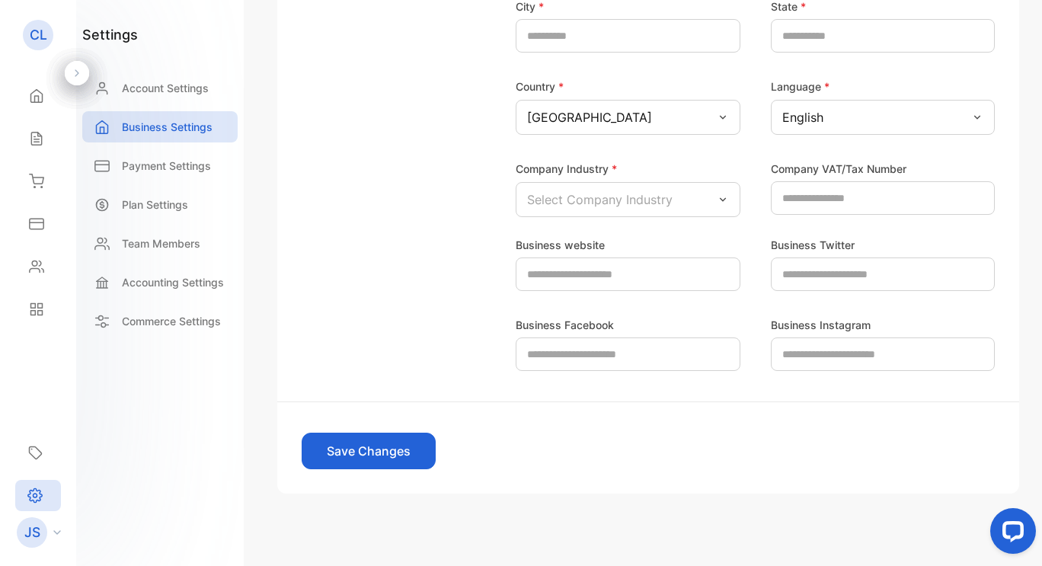
scroll to position [411, 0]
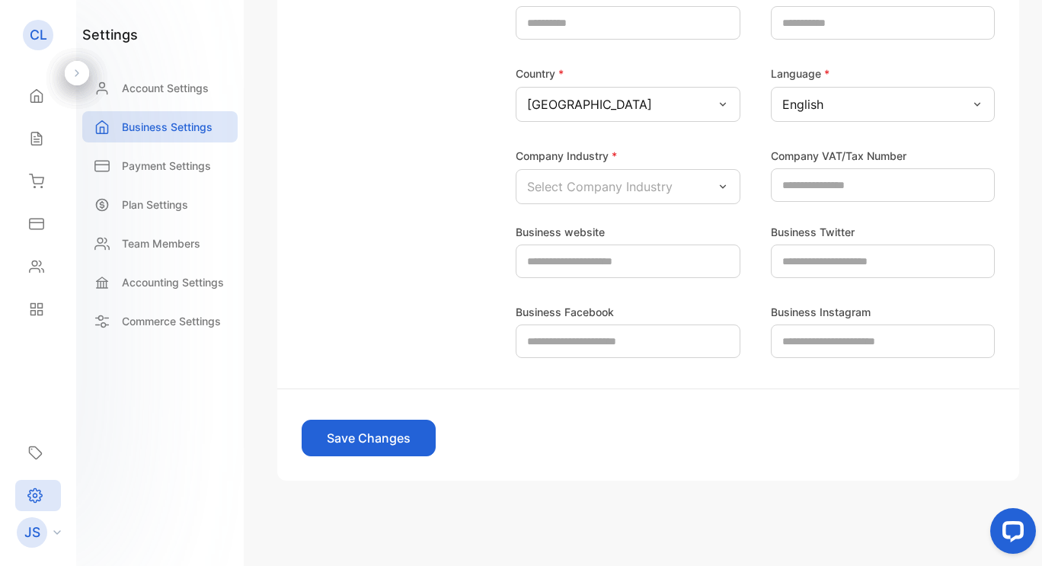
click at [422, 424] on button "Save Changes" at bounding box center [369, 438] width 134 height 37
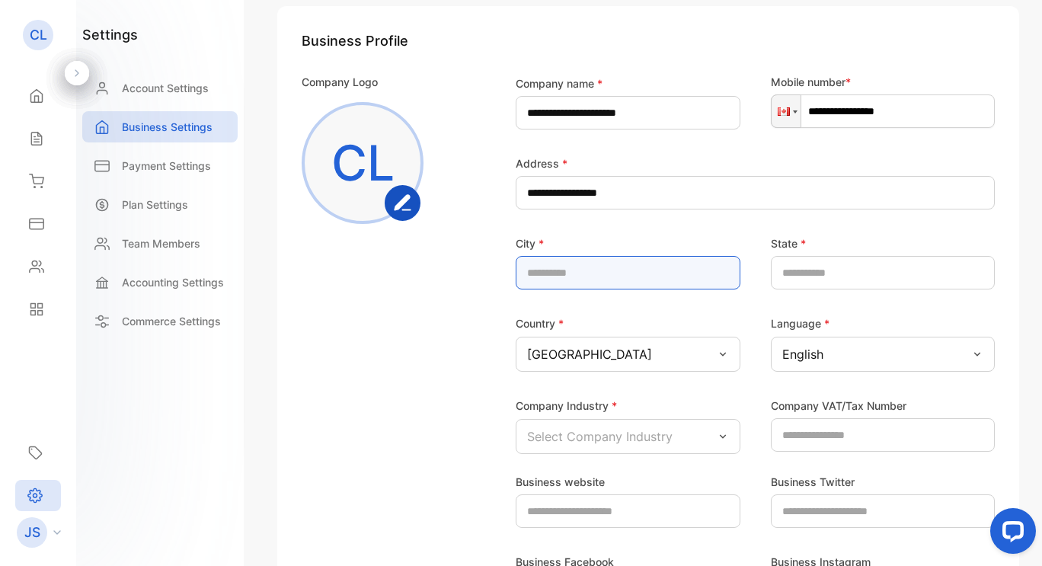
scroll to position [160, 0]
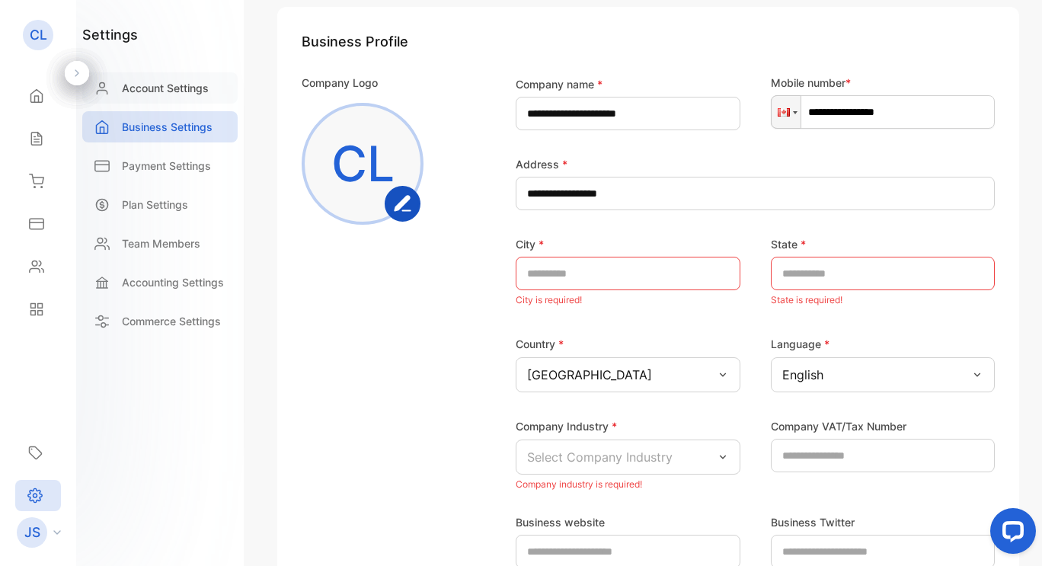
click at [200, 90] on p "Account Settings" at bounding box center [165, 88] width 87 height 16
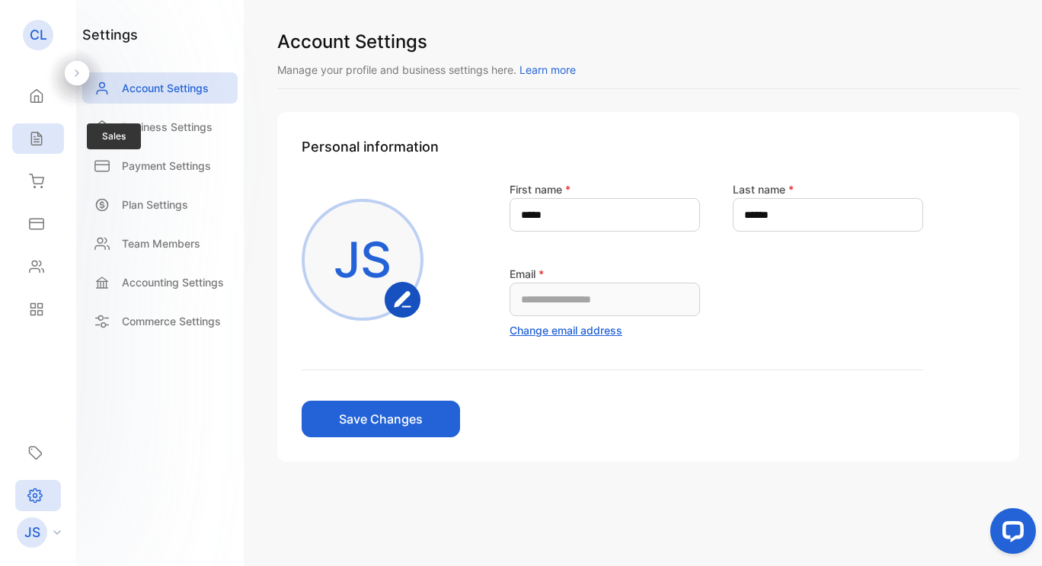
click at [33, 139] on icon at bounding box center [36, 138] width 15 height 15
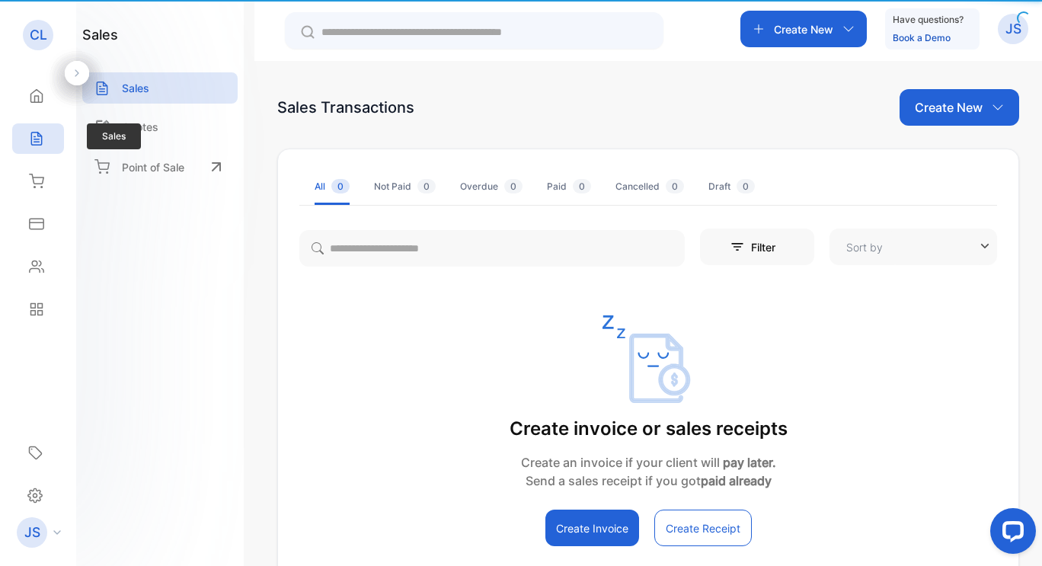
type input "**********"
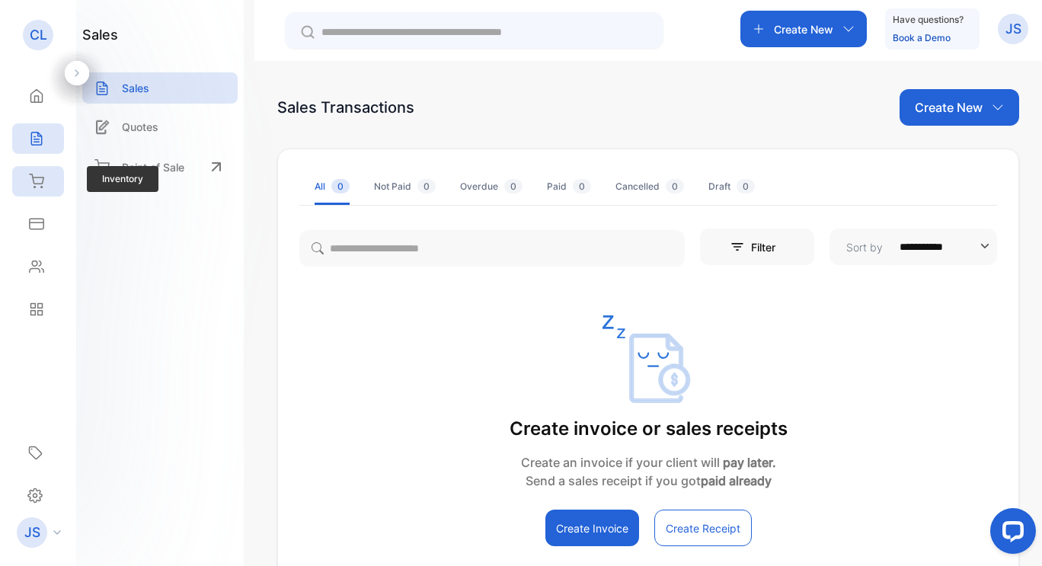
click at [40, 188] on icon at bounding box center [36, 181] width 15 height 15
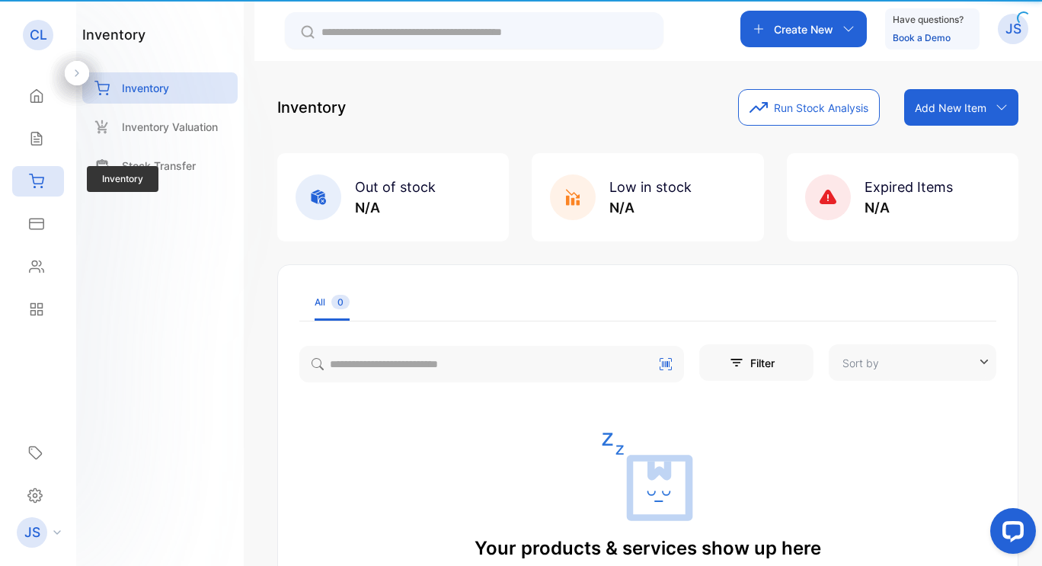
type input "**********"
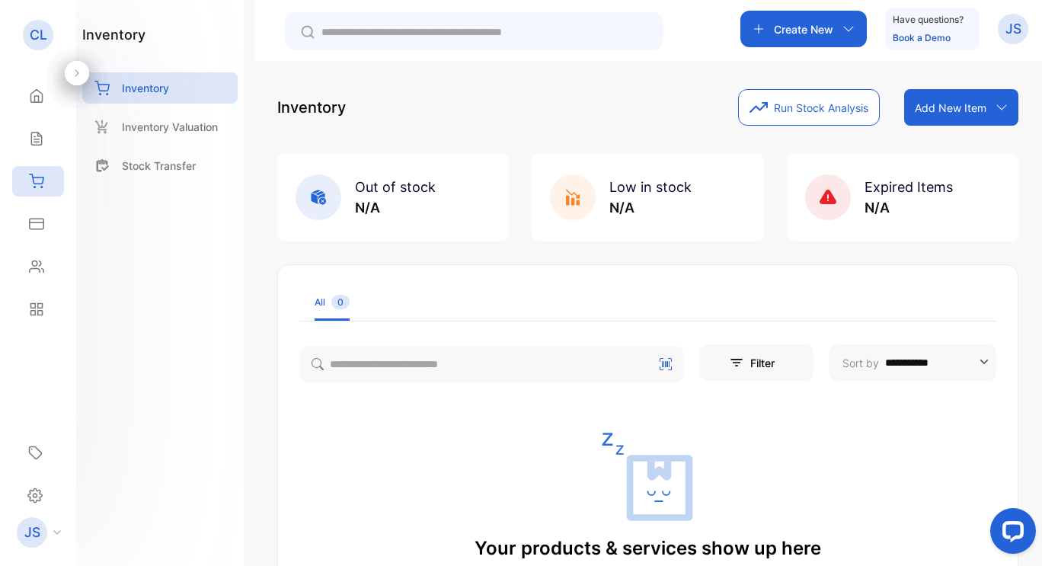
click at [949, 111] on p "Add New Item" at bounding box center [951, 108] width 72 height 16
click at [953, 168] on div "Import item" at bounding box center [964, 171] width 110 height 30
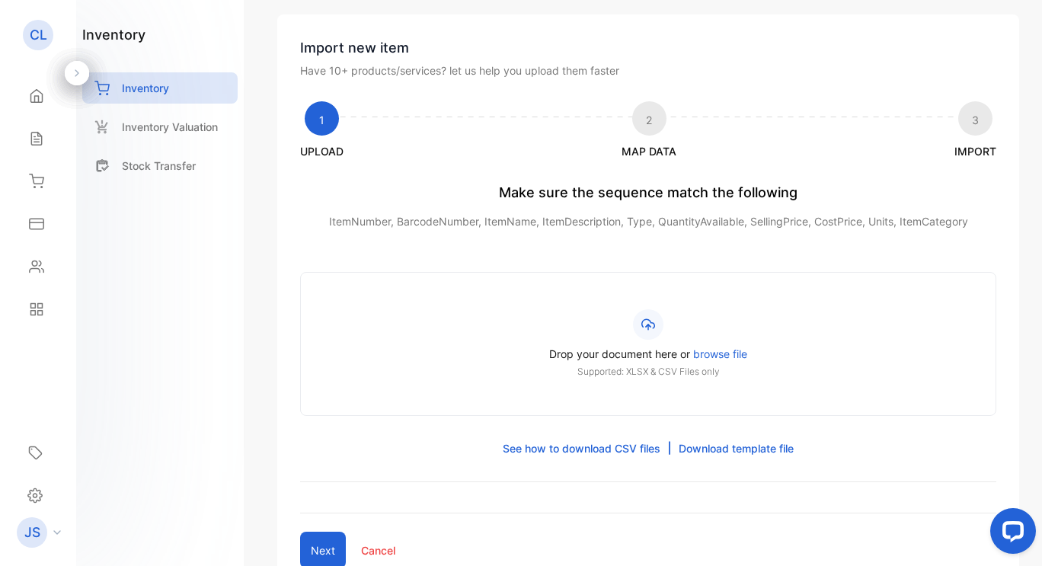
scroll to position [60, 0]
click at [708, 357] on span "browse file" at bounding box center [720, 353] width 54 height 13
click at [0, 0] on input "Drop your document here or browse file Supported: XLSX & CSV Files only" at bounding box center [0, 0] width 0 height 0
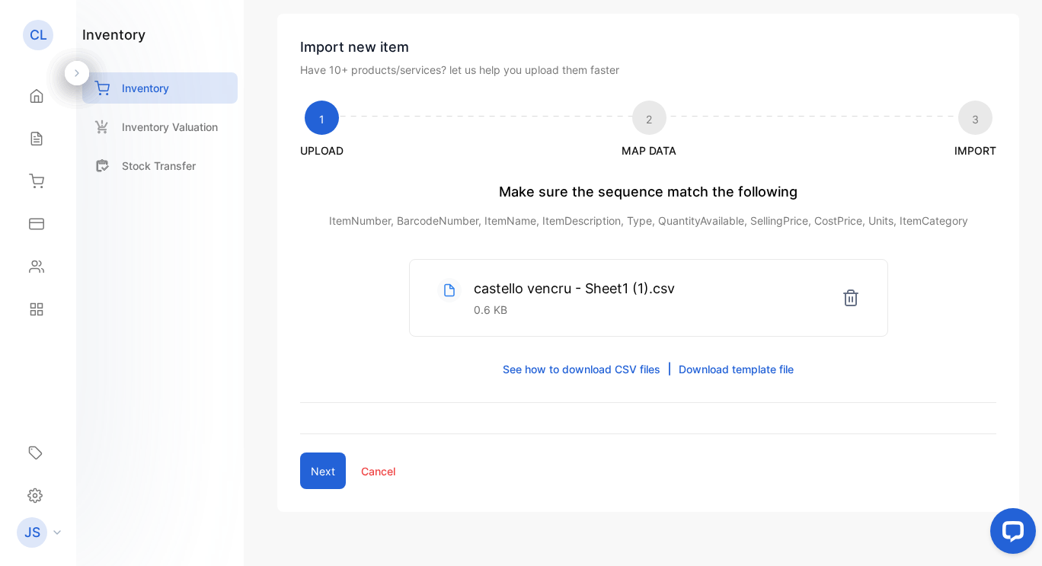
click at [312, 476] on button "Next" at bounding box center [323, 471] width 46 height 37
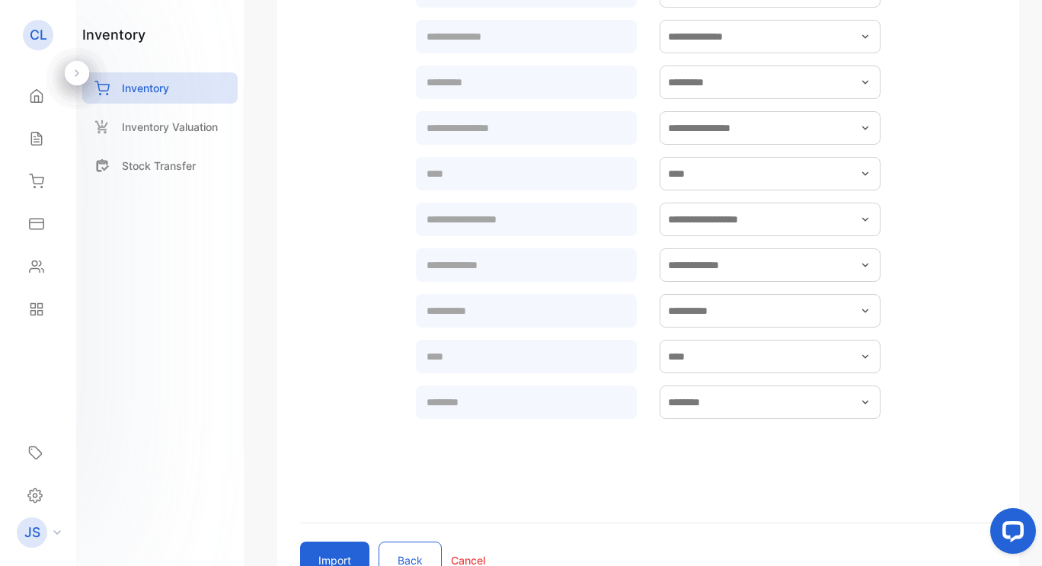
scroll to position [504, 0]
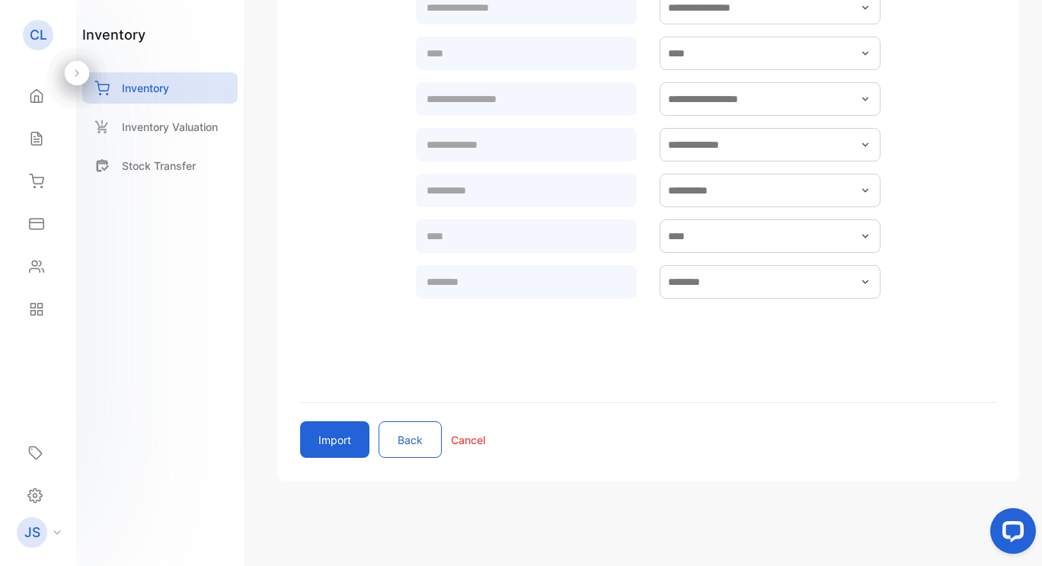
click at [347, 451] on button "Import" at bounding box center [334, 439] width 69 height 37
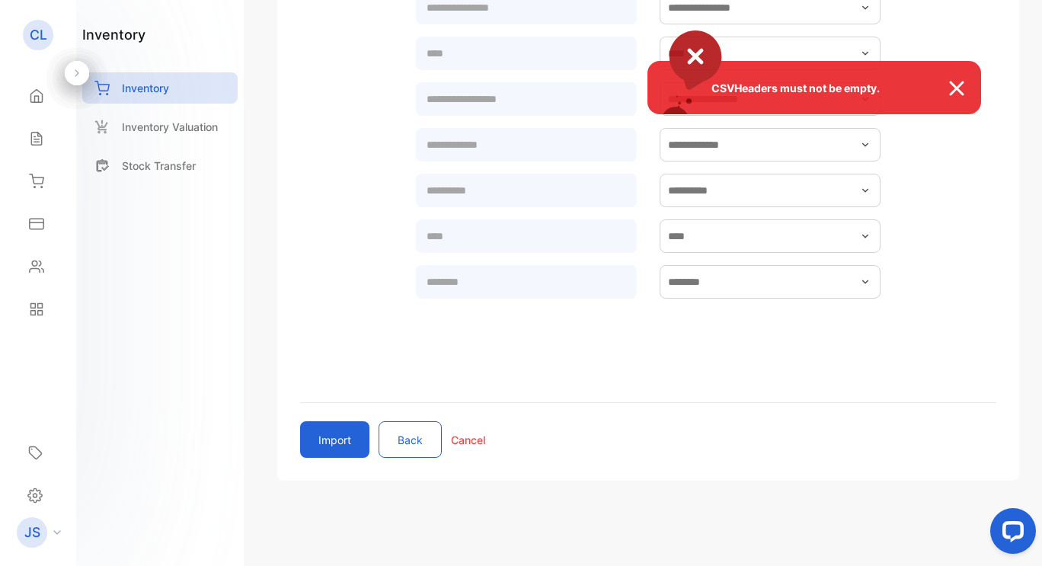
click at [972, 91] on img at bounding box center [965, 88] width 34 height 18
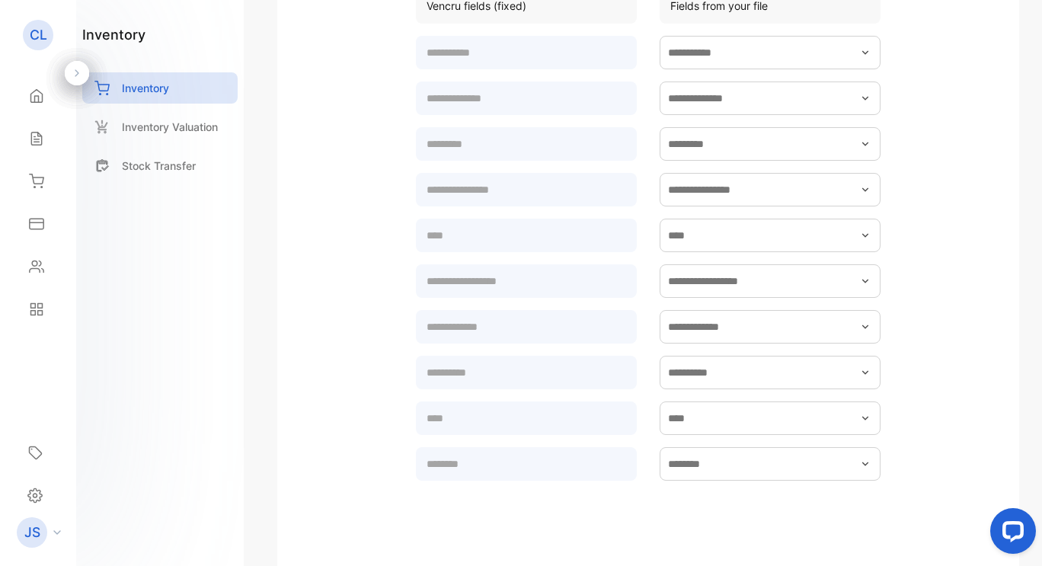
scroll to position [304, 0]
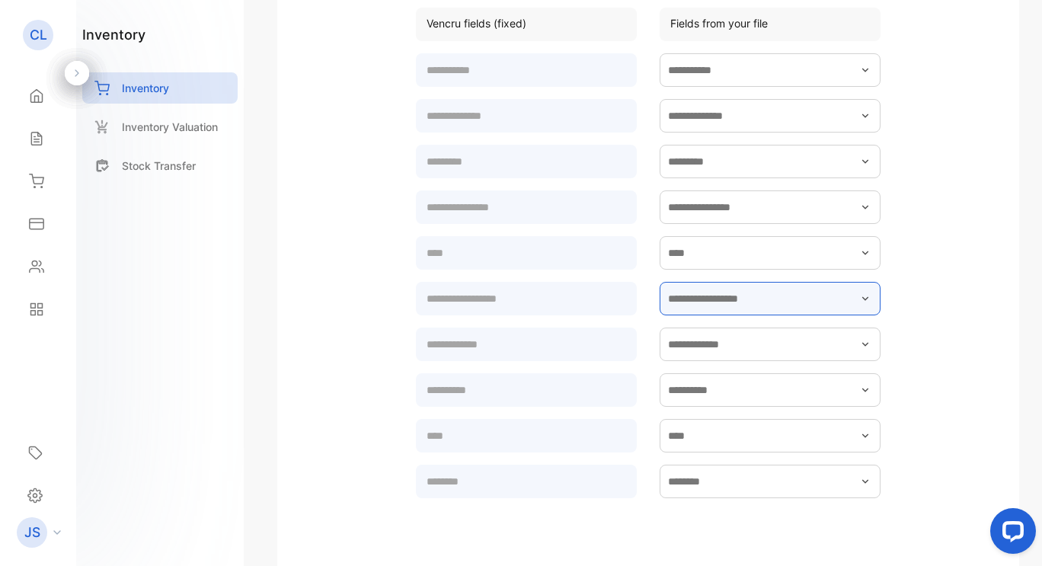
click at [850, 307] on input "text" at bounding box center [770, 299] width 221 height 34
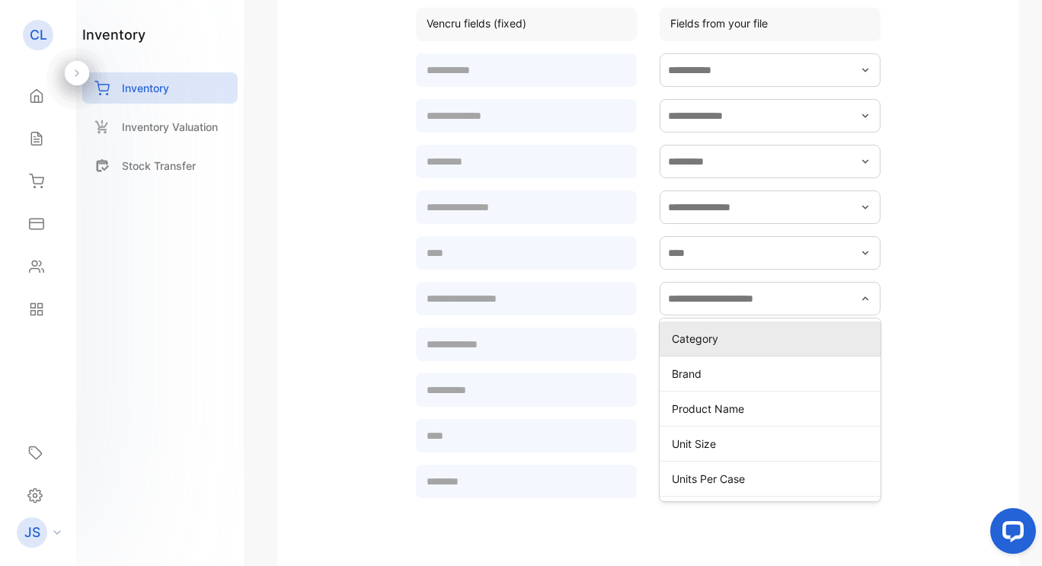
drag, startPoint x: 849, startPoint y: 309, endPoint x: 944, endPoint y: 347, distance: 102.6
click at [944, 347] on form "Category Brand Product Name Unit Size Units Per Case Pack Size Sale Price Per C…" at bounding box center [648, 310] width 696 height 521
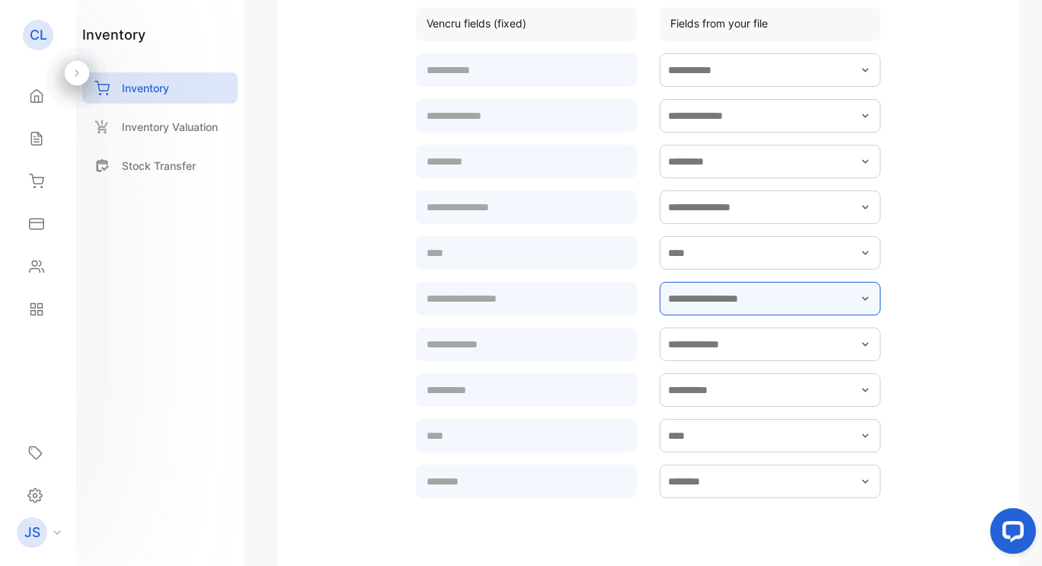
click at [857, 306] on input "text" at bounding box center [770, 299] width 221 height 34
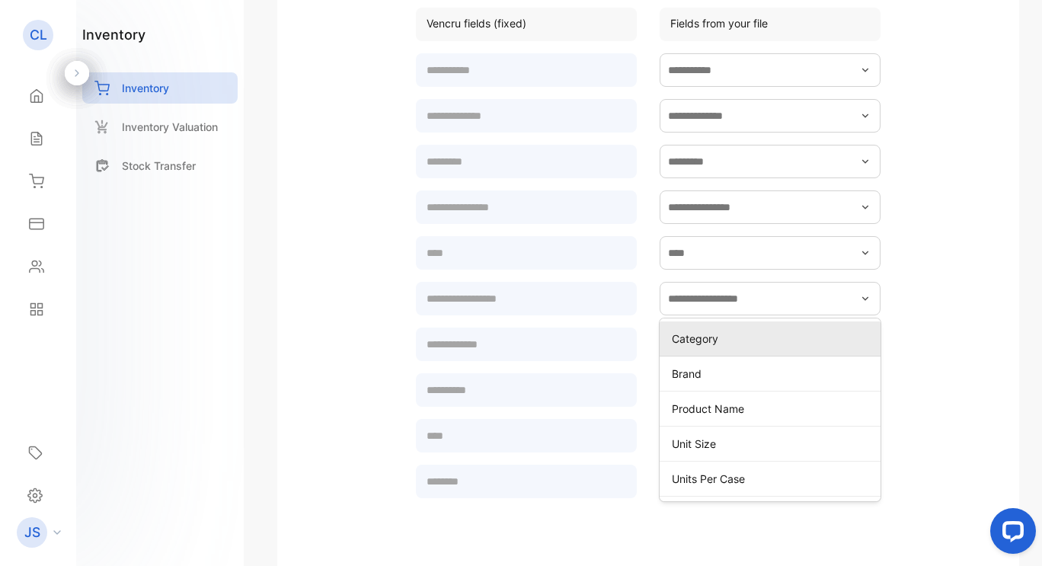
click at [810, 347] on div "Category" at bounding box center [770, 339] width 221 height 22
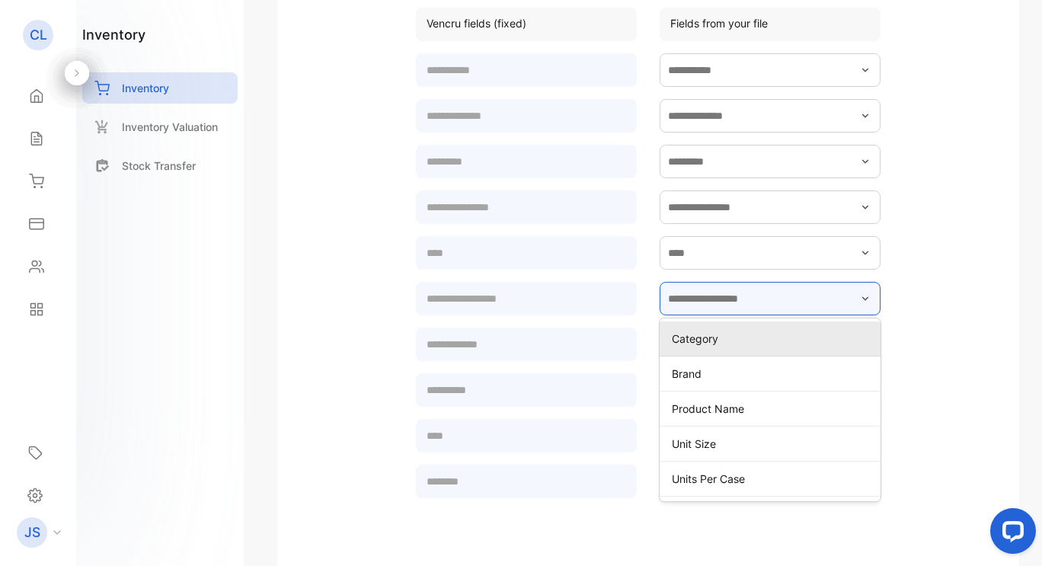
type input "********"
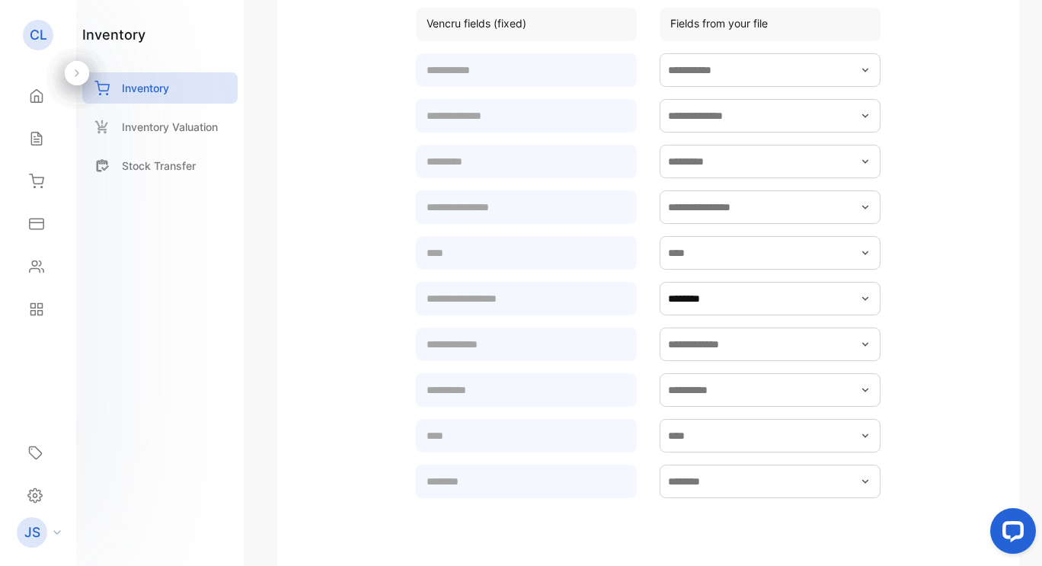
click at [330, 248] on form "********" at bounding box center [648, 310] width 696 height 521
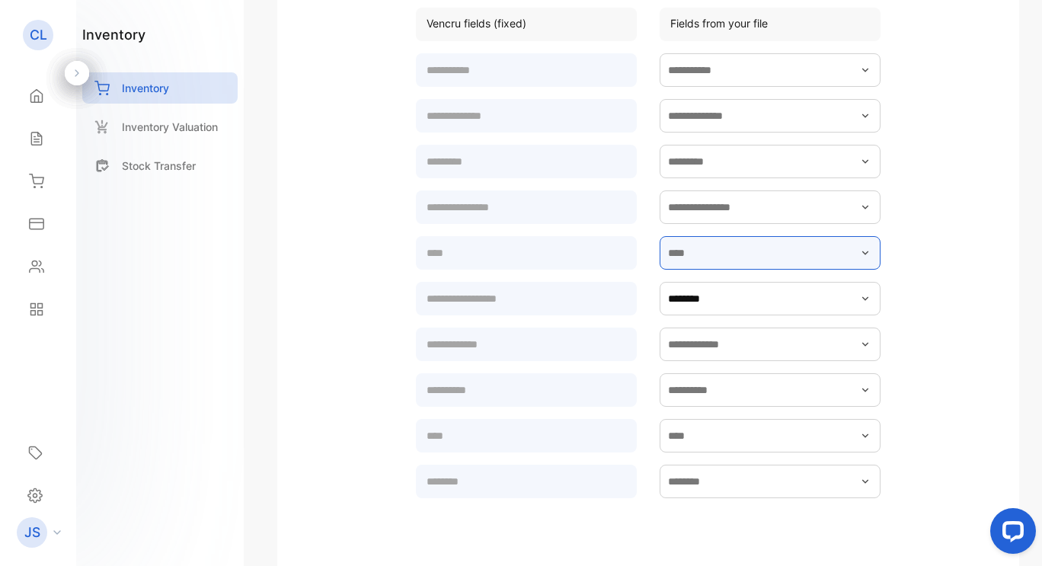
click at [864, 245] on input "text" at bounding box center [770, 253] width 221 height 34
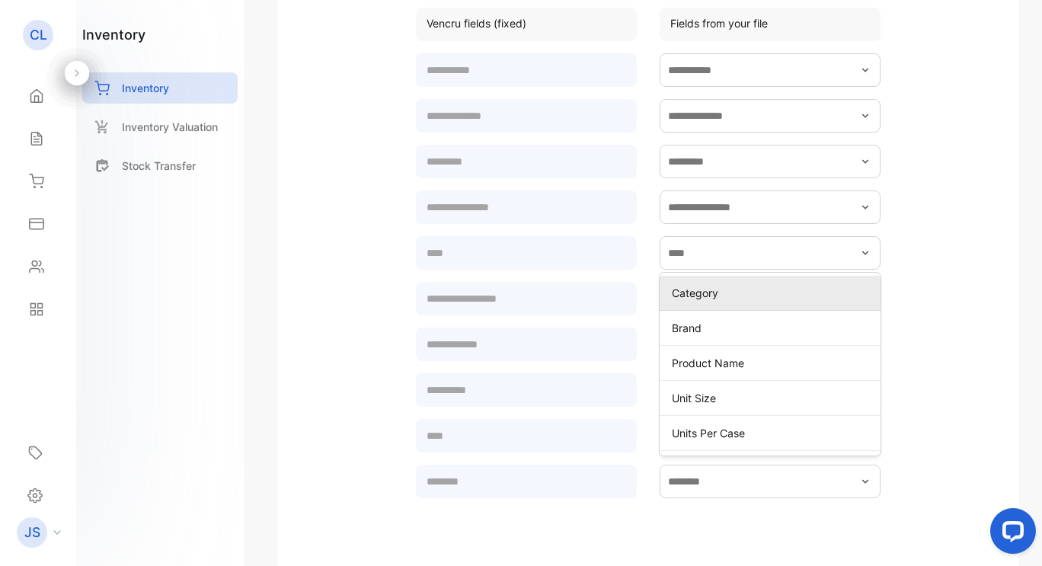
scroll to position [504, 0]
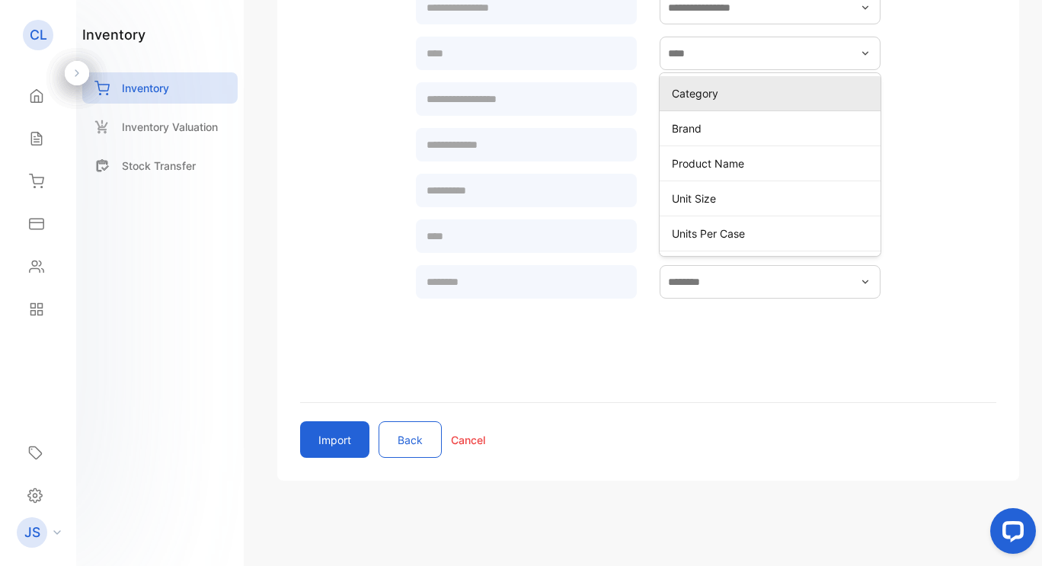
click at [346, 463] on div "Import new item Have 10+ products/services? let us help you upload them faster …" at bounding box center [648, 25] width 742 height 911
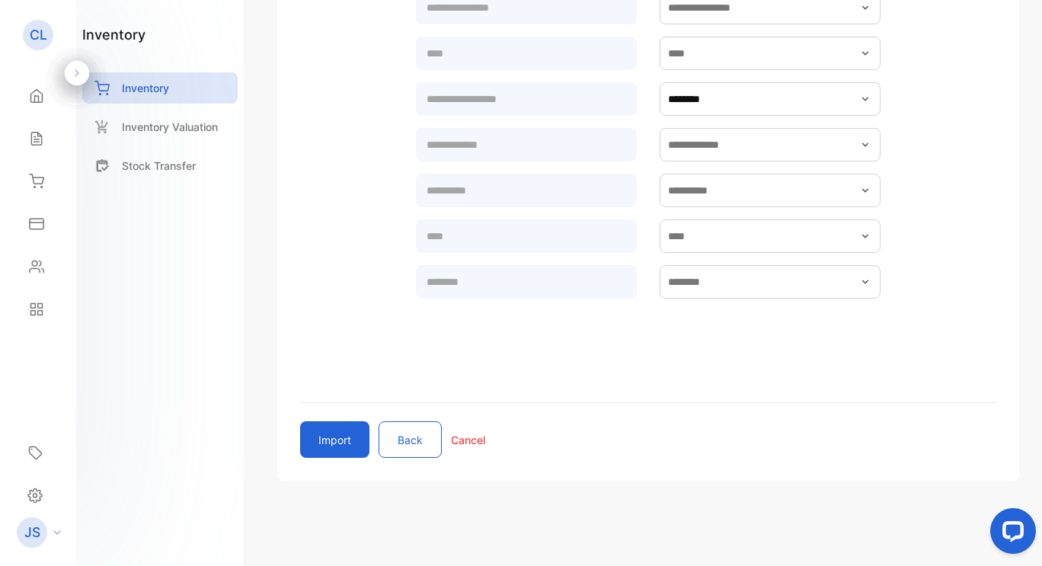
click at [335, 451] on button "Import" at bounding box center [334, 439] width 69 height 37
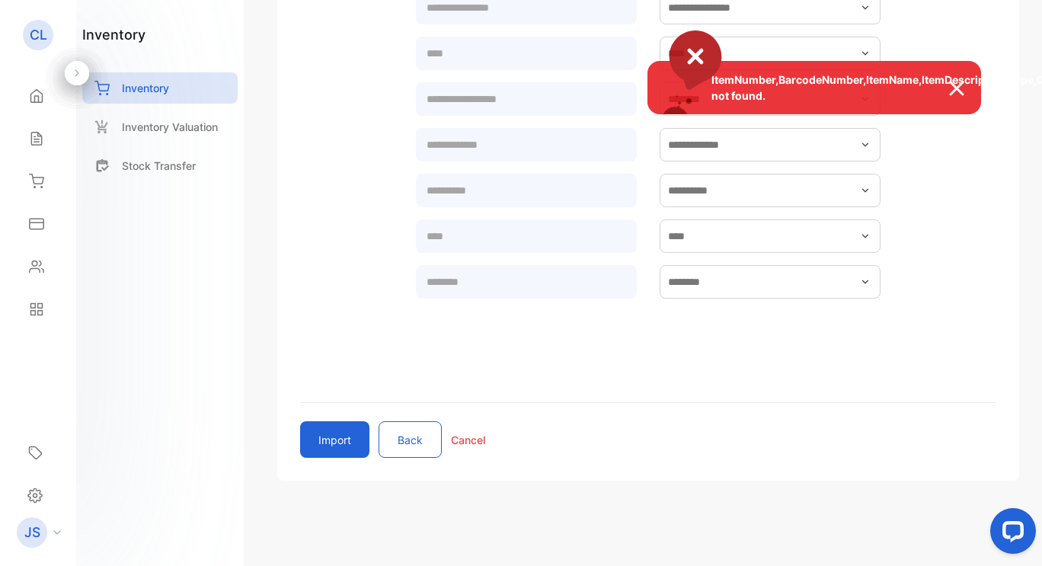
click at [978, 108] on div "ItemNumber,BarcodeNumber,ItemName,ItemDescription,Type,QuantityAvailable,Sellin…" at bounding box center [815, 87] width 334 height 53
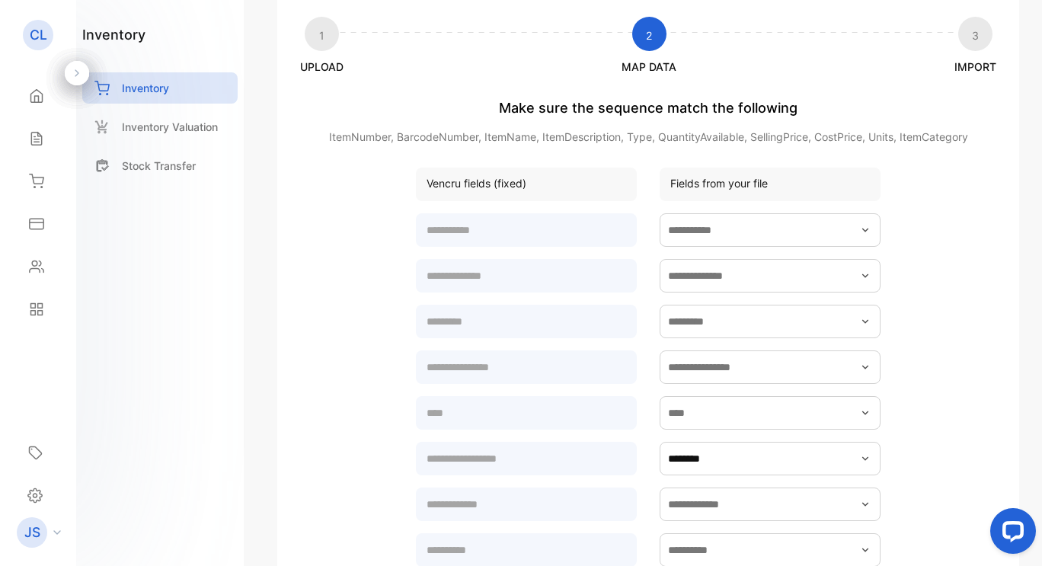
scroll to position [142, 0]
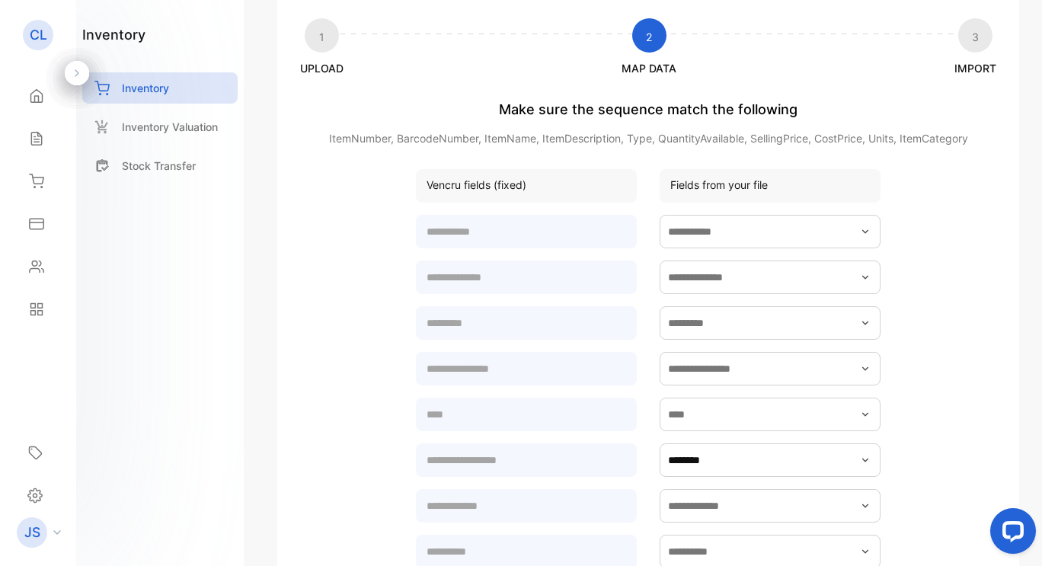
click at [315, 43] on div "1" at bounding box center [322, 35] width 34 height 34
click at [306, 32] on div "1" at bounding box center [322, 35] width 34 height 34
click at [325, 40] on div "1" at bounding box center [322, 35] width 34 height 34
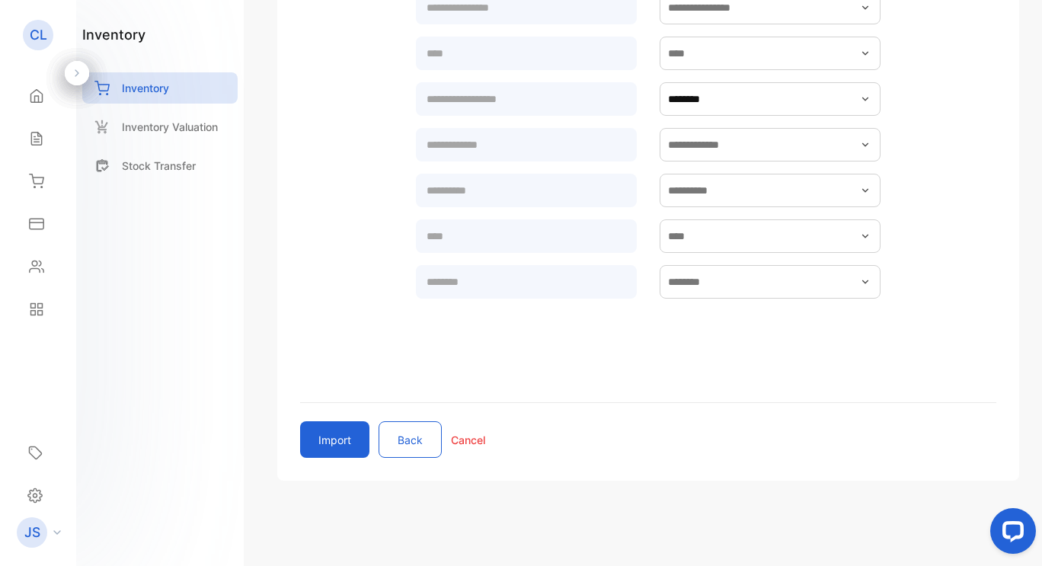
click at [408, 423] on button "Back" at bounding box center [410, 439] width 63 height 37
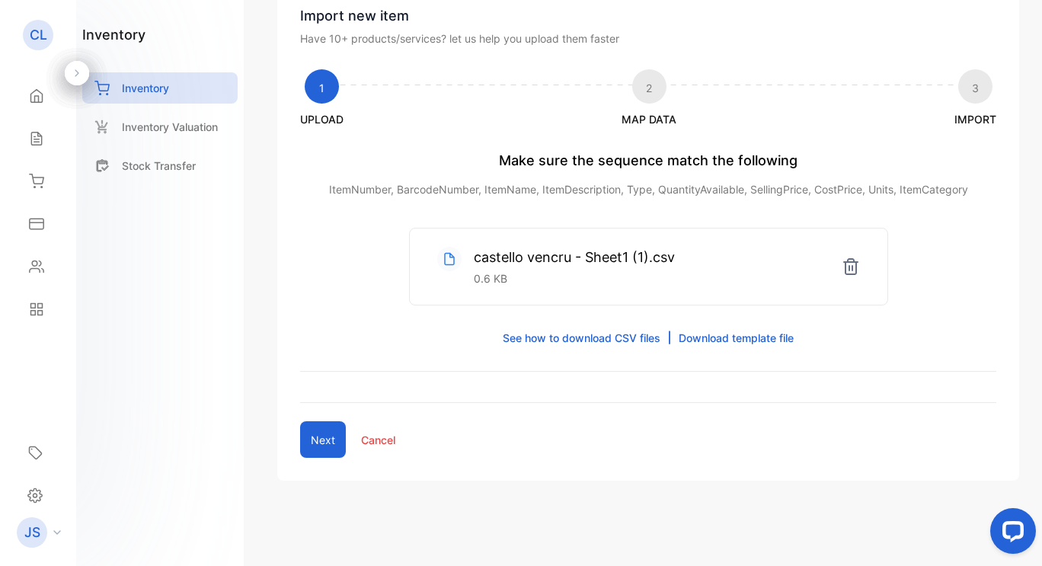
scroll to position [91, 0]
click at [581, 341] on p "See how to download CSV files" at bounding box center [582, 338] width 158 height 16
click at [511, 338] on p "See how to download CSV files" at bounding box center [582, 338] width 158 height 16
click at [687, 344] on link "Download template file" at bounding box center [736, 338] width 115 height 16
click at [546, 336] on p "See how to download CSV files" at bounding box center [582, 338] width 158 height 16
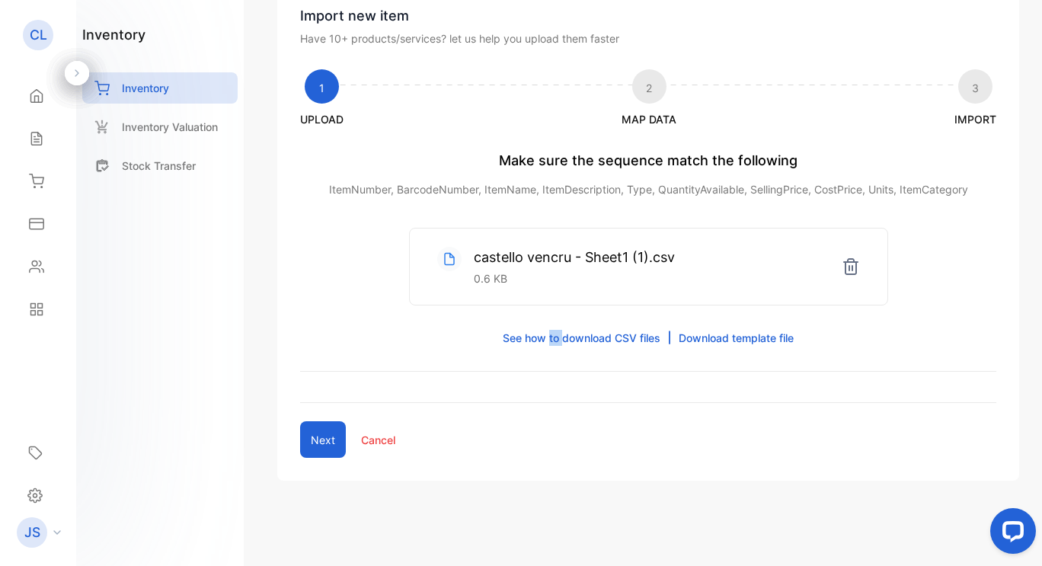
click at [546, 336] on p "See how to download CSV files" at bounding box center [582, 338] width 158 height 16
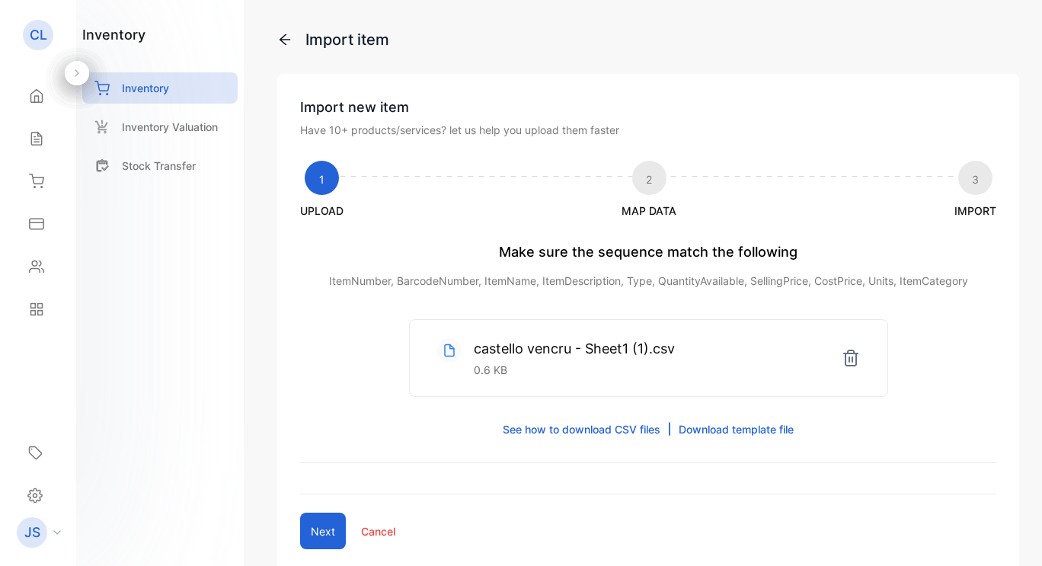
click at [578, 426] on p "See how to download CSV files" at bounding box center [582, 429] width 158 height 16
click at [588, 428] on p "See how to download CSV files" at bounding box center [582, 429] width 158 height 16
click at [697, 427] on link "Download template file" at bounding box center [736, 429] width 115 height 16
click at [842, 365] on icon at bounding box center [851, 358] width 18 height 18
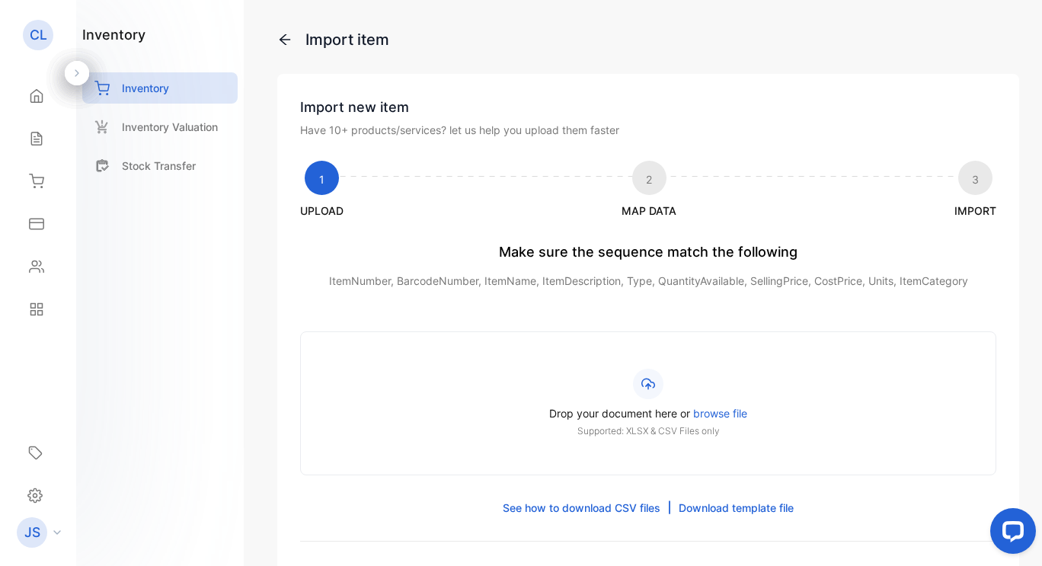
click at [709, 416] on span "browse file" at bounding box center [720, 413] width 54 height 13
click at [0, 0] on input "Drop your document here or browse file Supported: XLSX & CSV Files only" at bounding box center [0, 0] width 0 height 0
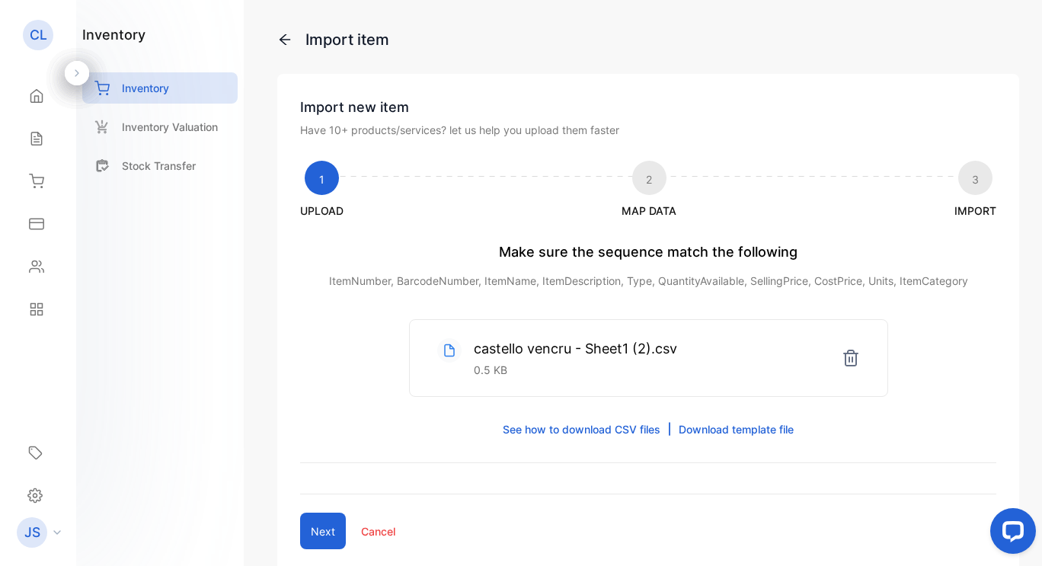
click at [325, 533] on button "Next" at bounding box center [323, 531] width 46 height 37
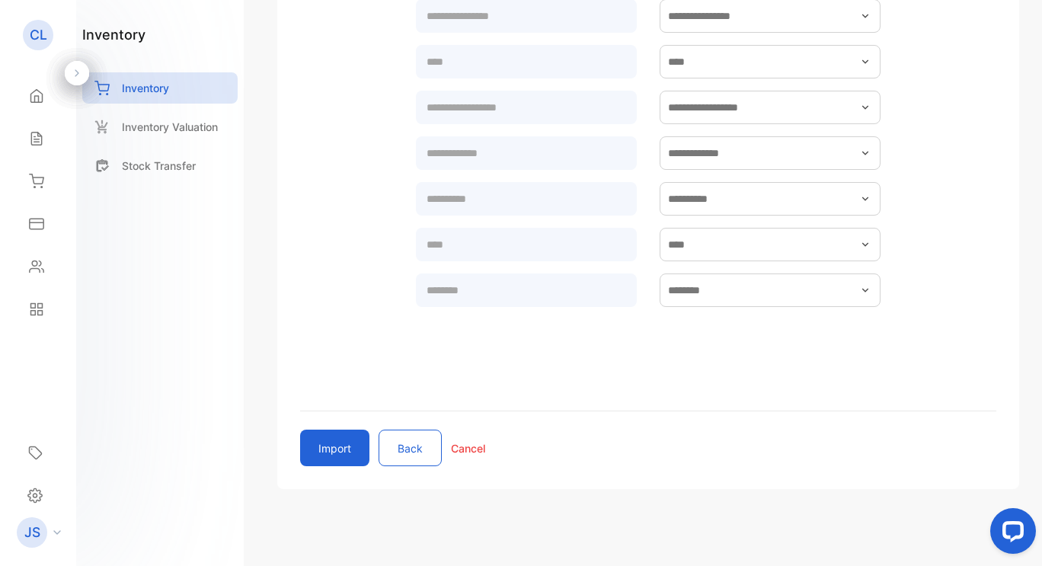
scroll to position [495, 0]
click at [326, 460] on button "Import" at bounding box center [334, 448] width 69 height 37
